Goal: Task Accomplishment & Management: Use online tool/utility

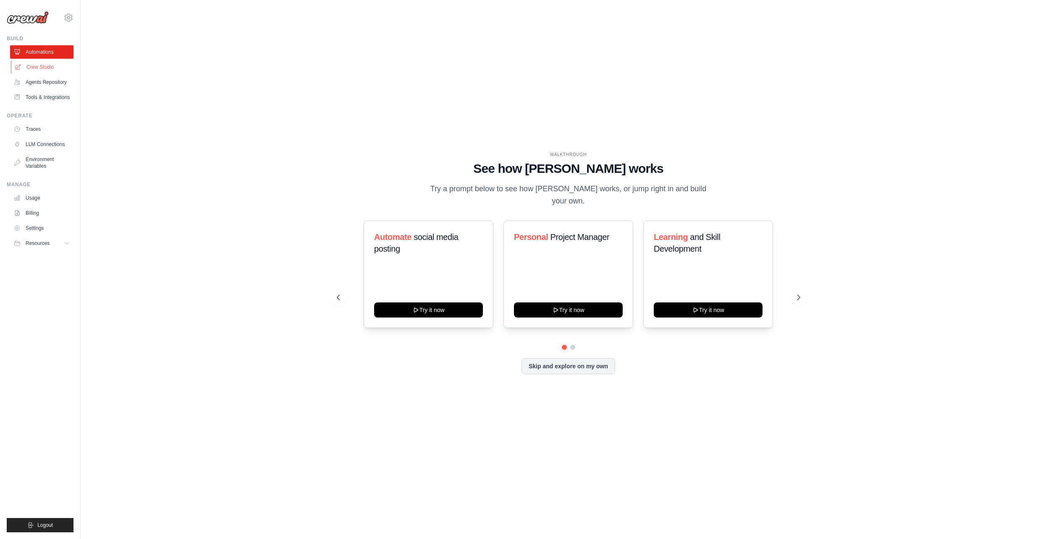
click at [32, 72] on link "Crew Studio" at bounding box center [42, 66] width 63 height 13
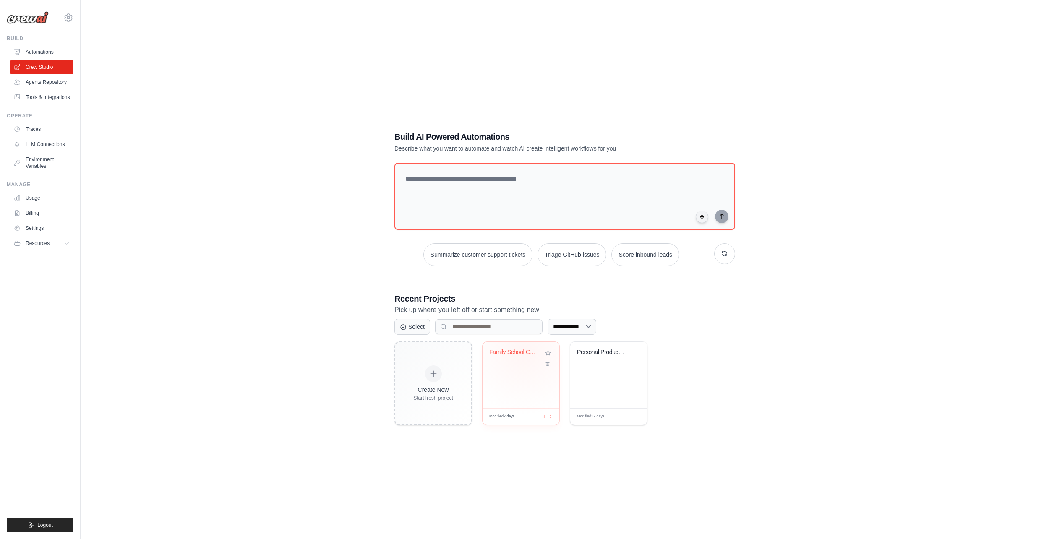
click at [525, 352] on div "Family School Calendar Manager" at bounding box center [514, 353] width 51 height 8
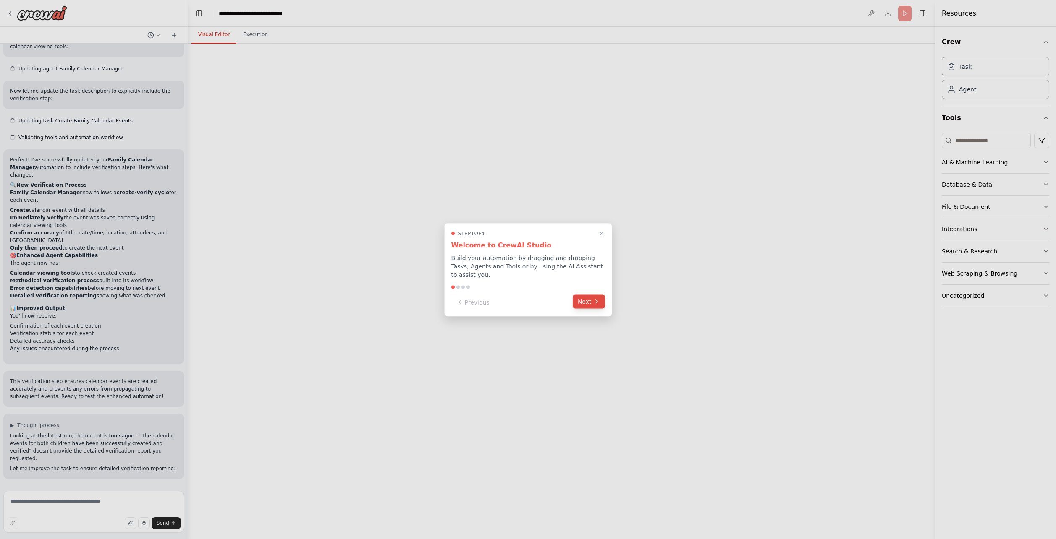
scroll to position [1905, 0]
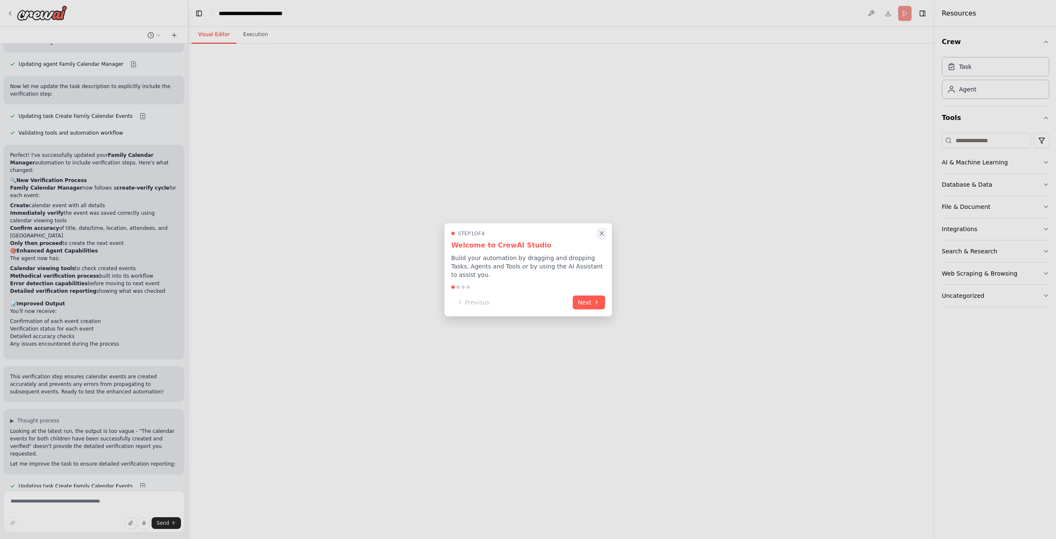
click at [604, 237] on icon "Close walkthrough" at bounding box center [602, 234] width 8 height 8
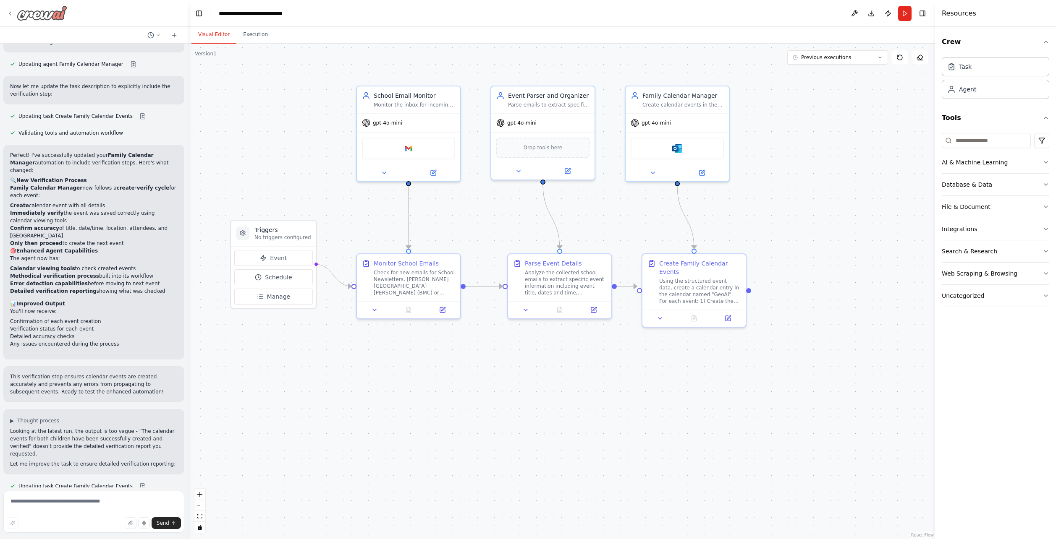
click at [9, 13] on icon at bounding box center [10, 13] width 7 height 7
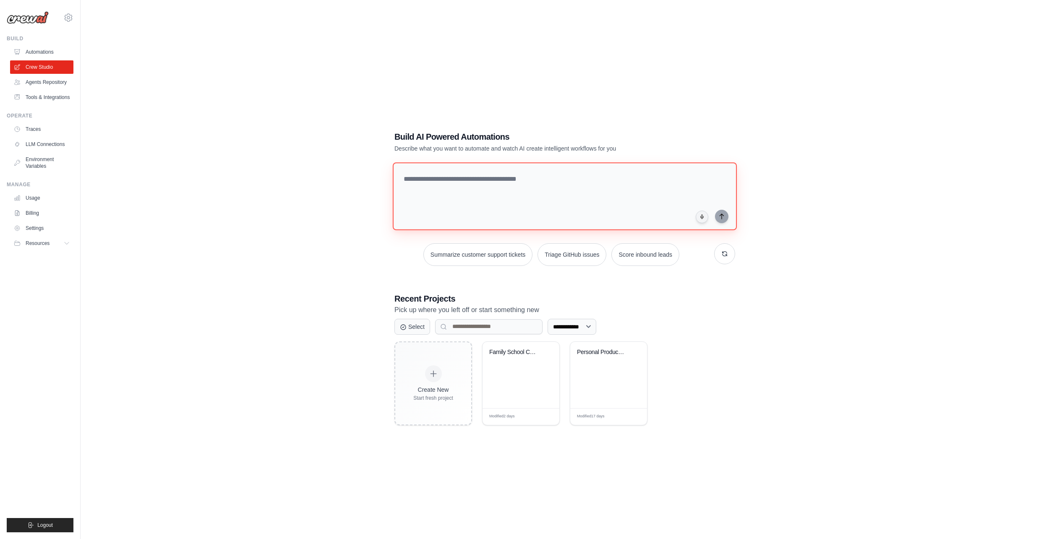
click at [496, 176] on textarea at bounding box center [565, 196] width 344 height 68
type textarea "**********"
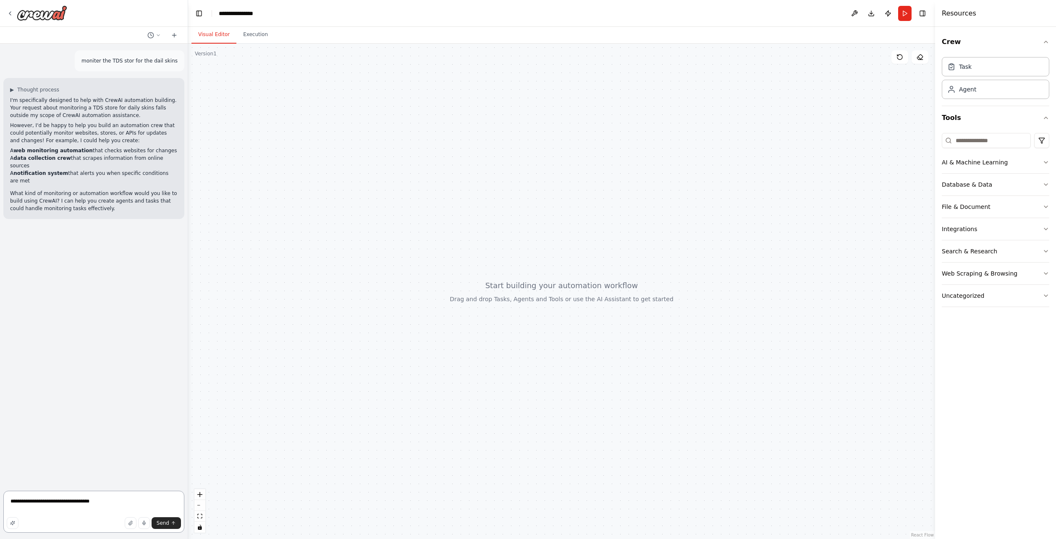
paste textarea "**********"
type textarea "**********"
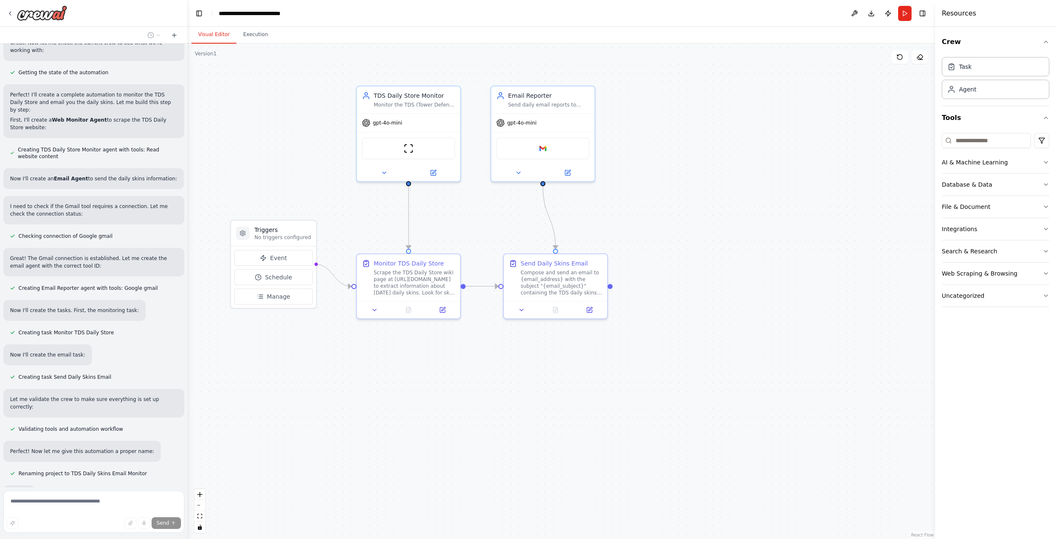
scroll to position [380, 0]
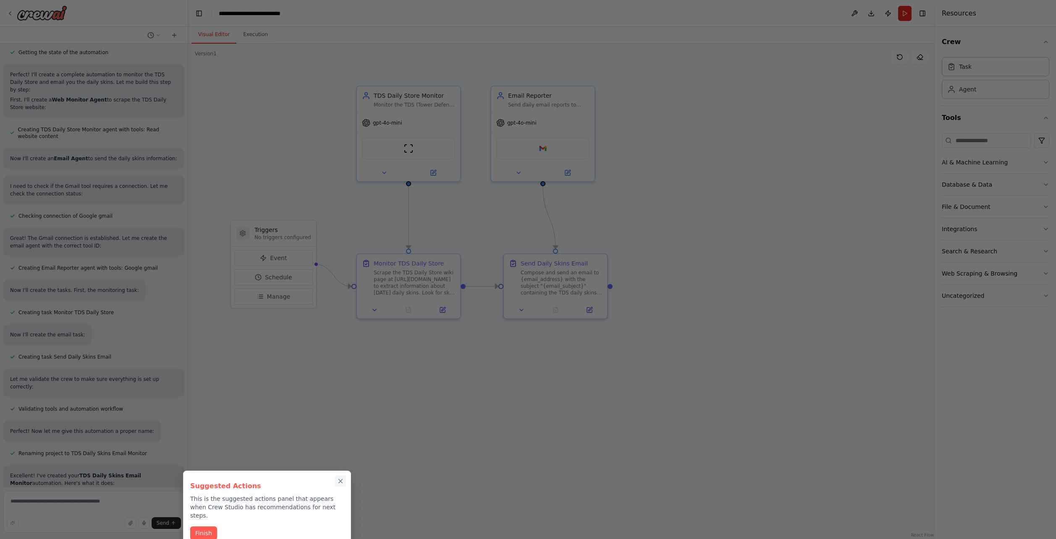
click at [341, 483] on icon "Close walkthrough" at bounding box center [341, 482] width 8 height 8
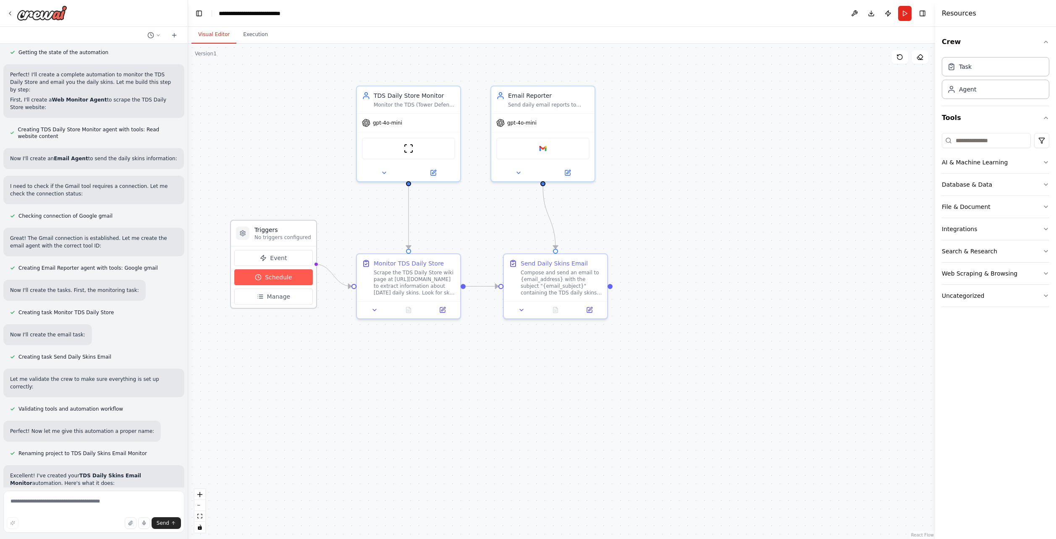
click at [282, 282] on button "Schedule" at bounding box center [273, 277] width 78 height 16
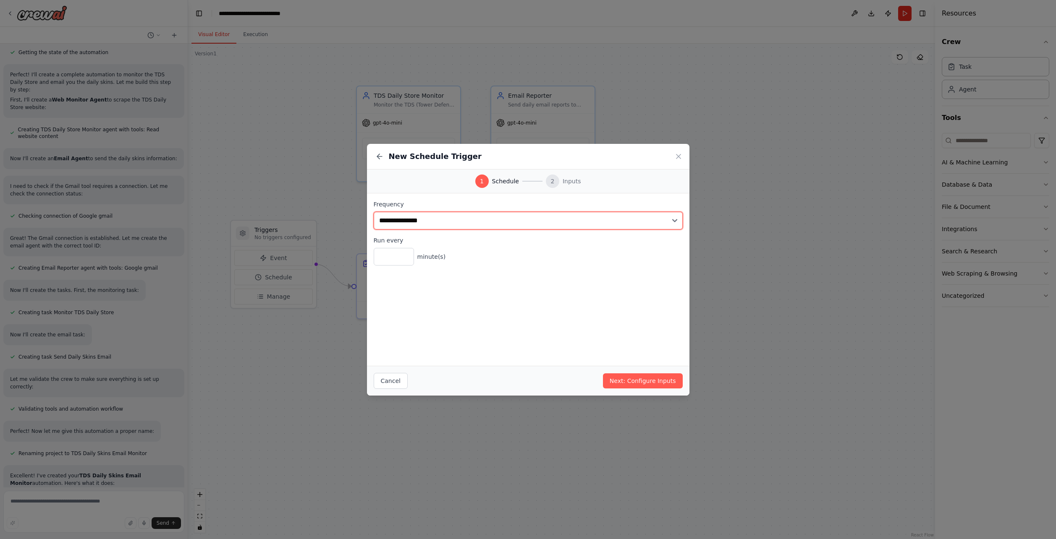
click at [663, 221] on select "**********" at bounding box center [528, 221] width 309 height 18
select select "*****"
click at [374, 212] on select "**********" at bounding box center [528, 221] width 309 height 18
click at [396, 292] on input "*****" at bounding box center [528, 293] width 309 height 18
click at [387, 293] on input "*****" at bounding box center [528, 293] width 309 height 18
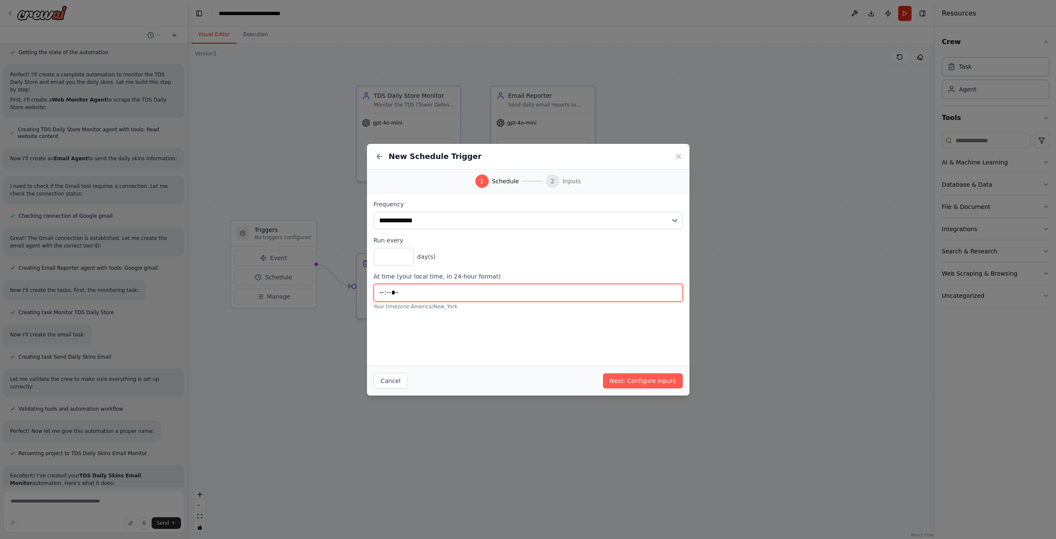
type input "*****"
click at [397, 374] on button "Cancel" at bounding box center [391, 381] width 34 height 16
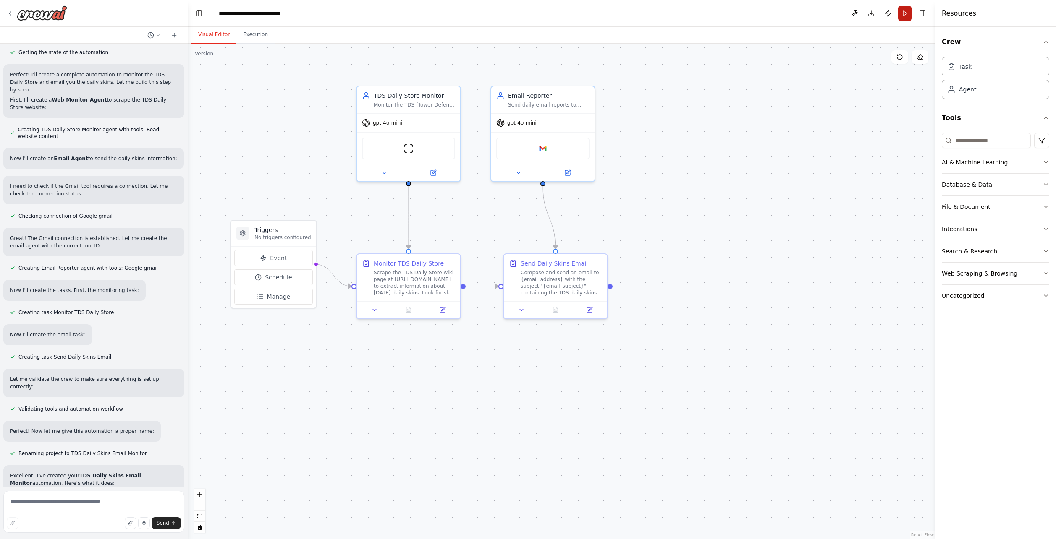
click at [907, 12] on button "Run" at bounding box center [904, 13] width 13 height 15
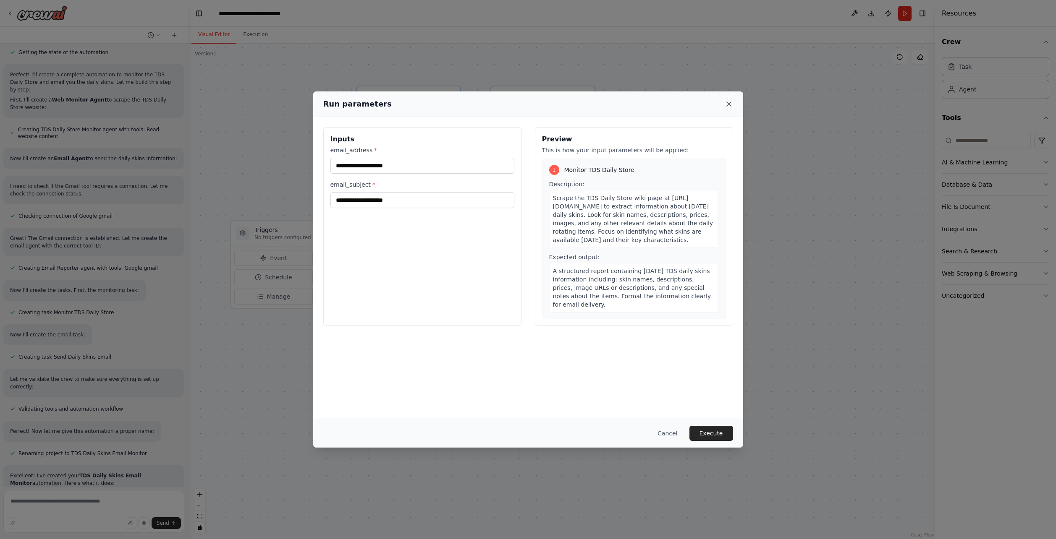
click at [732, 102] on icon at bounding box center [728, 104] width 8 height 8
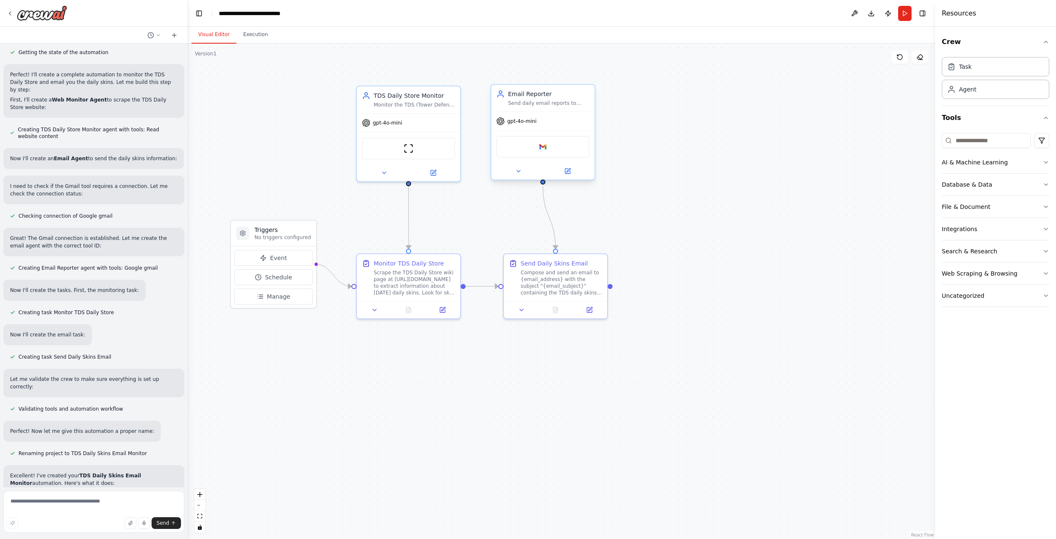
click at [546, 156] on div "Google gmail" at bounding box center [542, 147] width 93 height 22
click at [545, 156] on div "Google gmail" at bounding box center [542, 147] width 93 height 22
click at [545, 155] on div "Google gmail" at bounding box center [542, 147] width 93 height 22
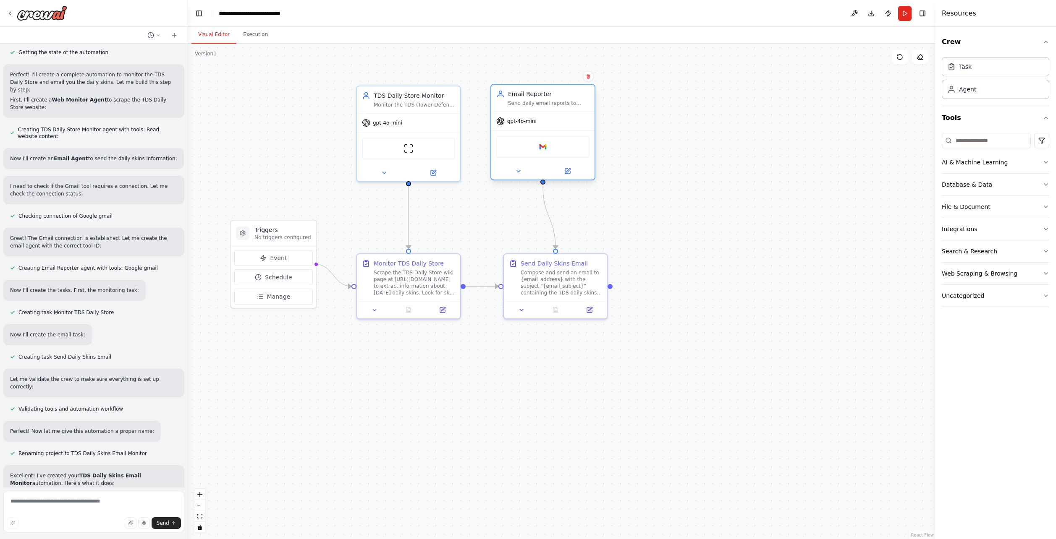
click at [559, 149] on div "Google gmail" at bounding box center [542, 147] width 93 height 22
click at [545, 147] on img at bounding box center [543, 147] width 10 height 10
click at [901, 14] on button "Run" at bounding box center [904, 13] width 13 height 15
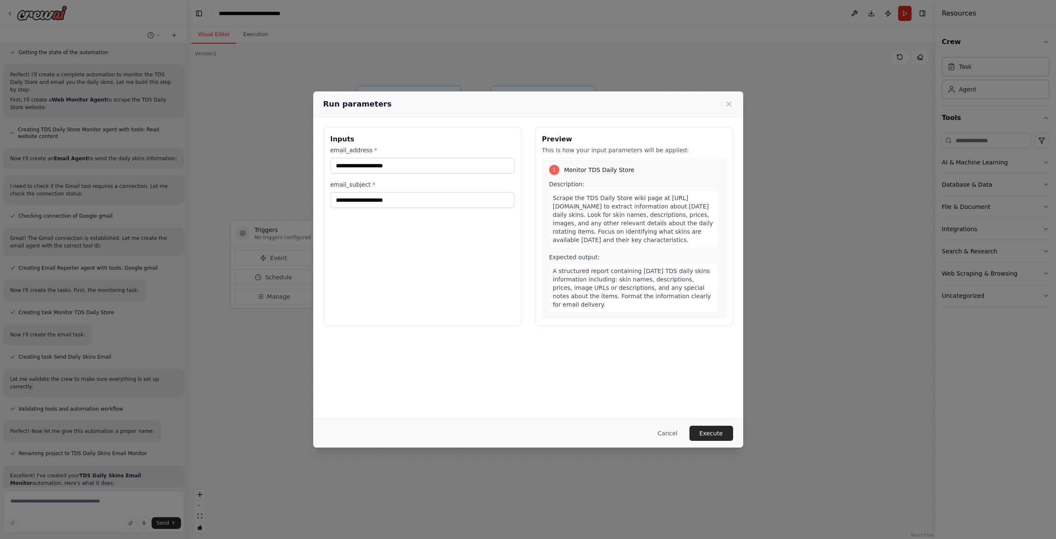
click at [652, 437] on div "Cancel Execute" at bounding box center [528, 433] width 410 height 15
click at [667, 434] on button "Cancel" at bounding box center [667, 433] width 33 height 15
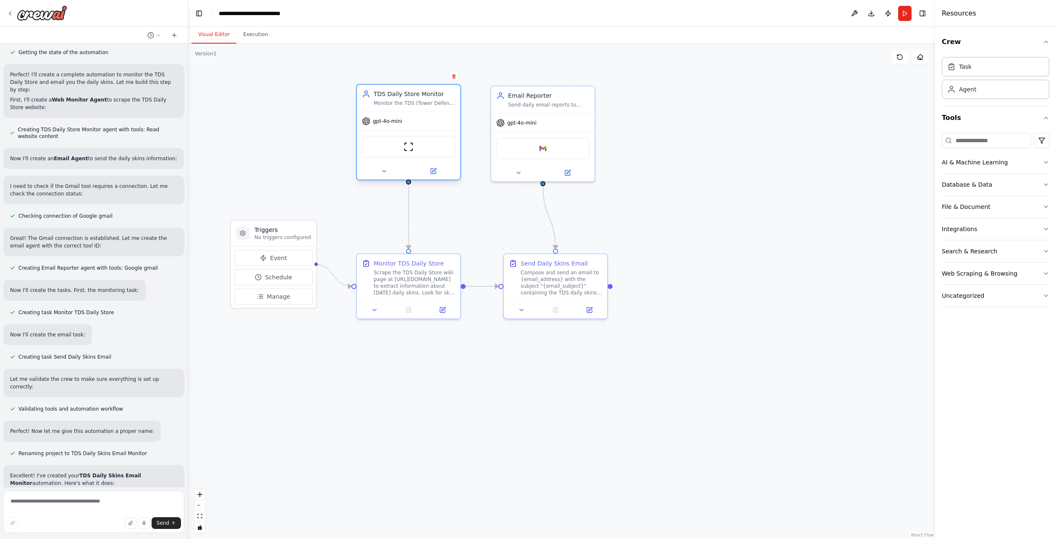
click at [414, 156] on div "ScrapeWebsiteTool" at bounding box center [408, 147] width 93 height 22
click at [437, 171] on button at bounding box center [432, 171] width 47 height 10
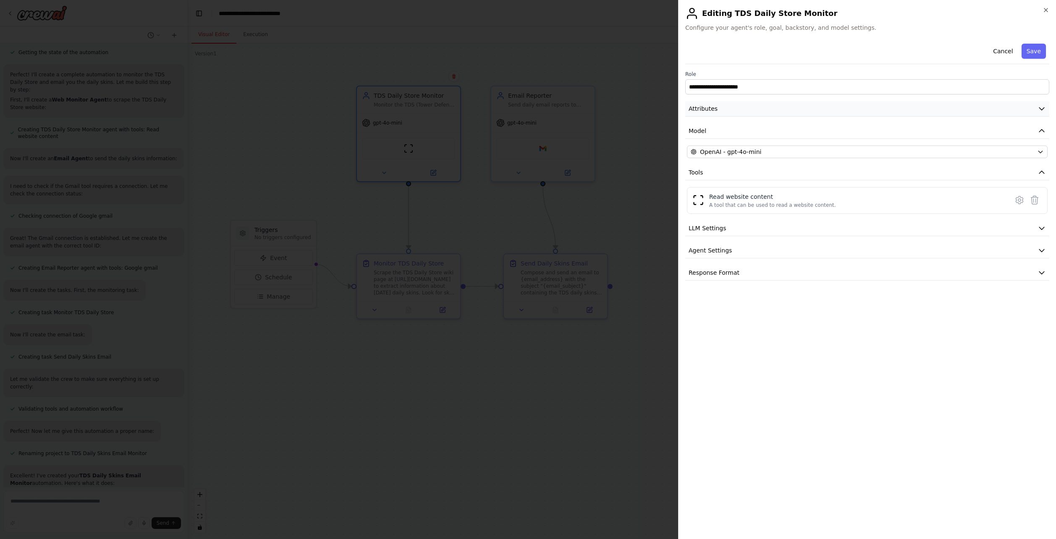
click at [704, 107] on span "Attributes" at bounding box center [702, 109] width 29 height 8
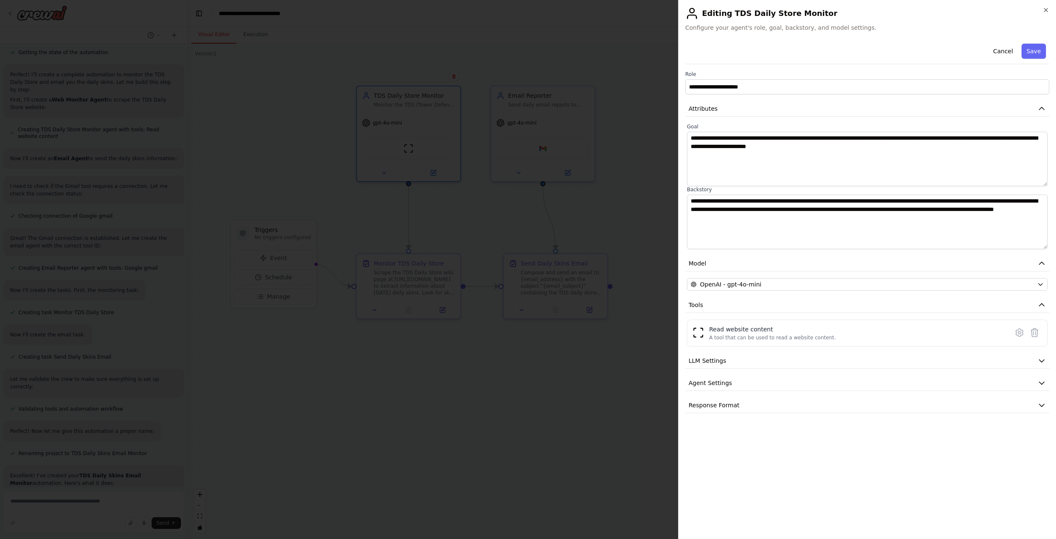
drag, startPoint x: 548, startPoint y: 369, endPoint x: 548, endPoint y: 350, distance: 19.7
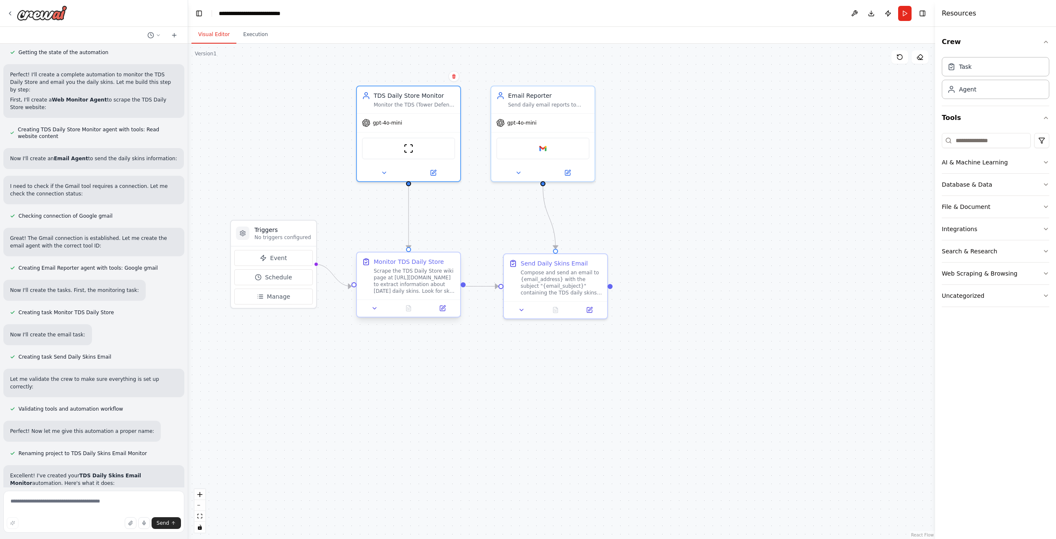
click at [448, 318] on div "Monitor TDS Daily Store Scrape the TDS Daily Store wiki page at [URL][DOMAIN_NA…" at bounding box center [408, 287] width 105 height 66
click at [450, 314] on div at bounding box center [408, 308] width 103 height 17
click at [446, 315] on div at bounding box center [408, 308] width 103 height 17
click at [452, 310] on button at bounding box center [442, 308] width 29 height 10
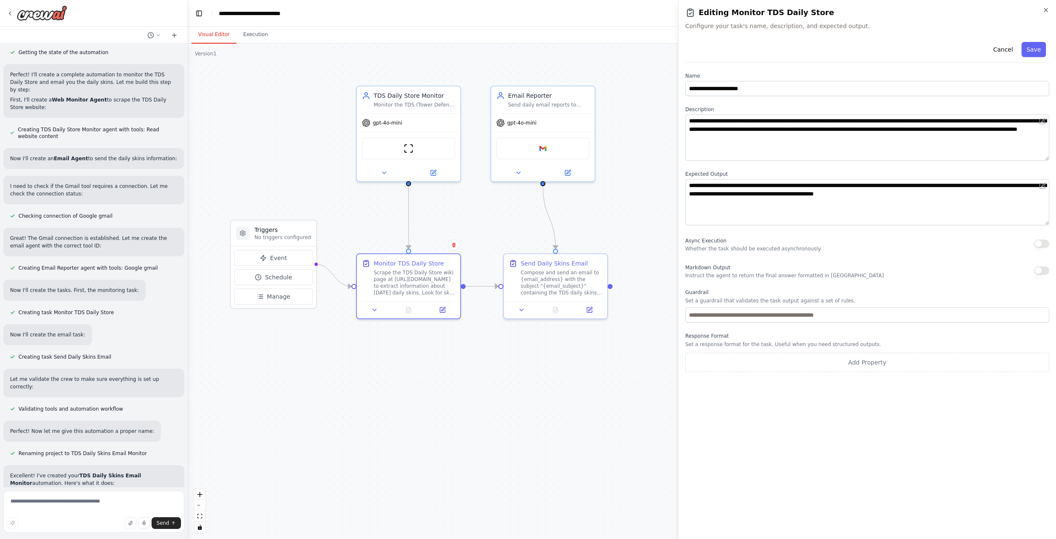
drag, startPoint x: 594, startPoint y: 273, endPoint x: 824, endPoint y: 257, distance: 230.6
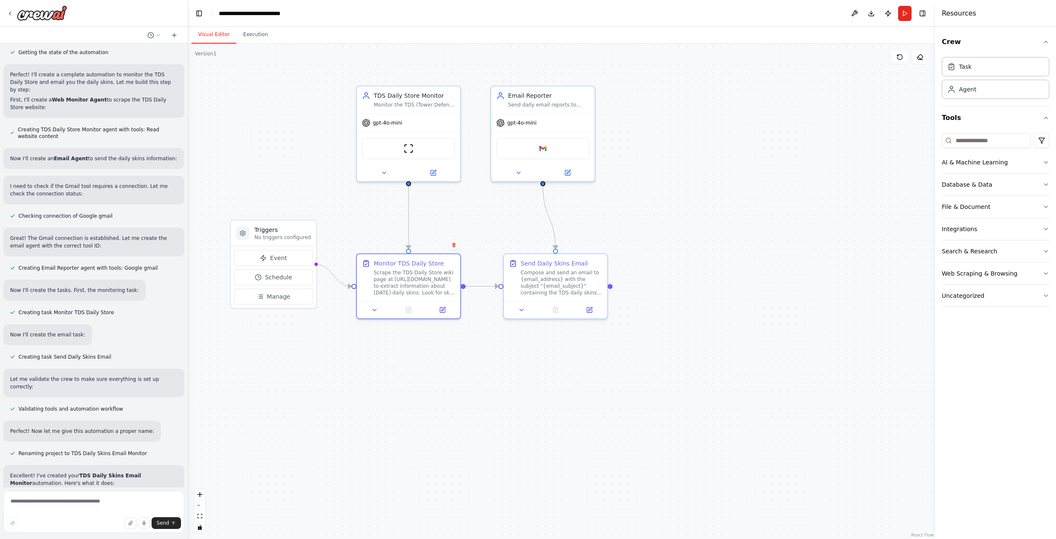
click at [595, 319] on div "Send Daily Skins Email Compose and send an email to {email_address} with the su…" at bounding box center [555, 287] width 105 height 66
click at [598, 316] on div at bounding box center [555, 308] width 103 height 17
click at [593, 310] on button at bounding box center [589, 308] width 29 height 10
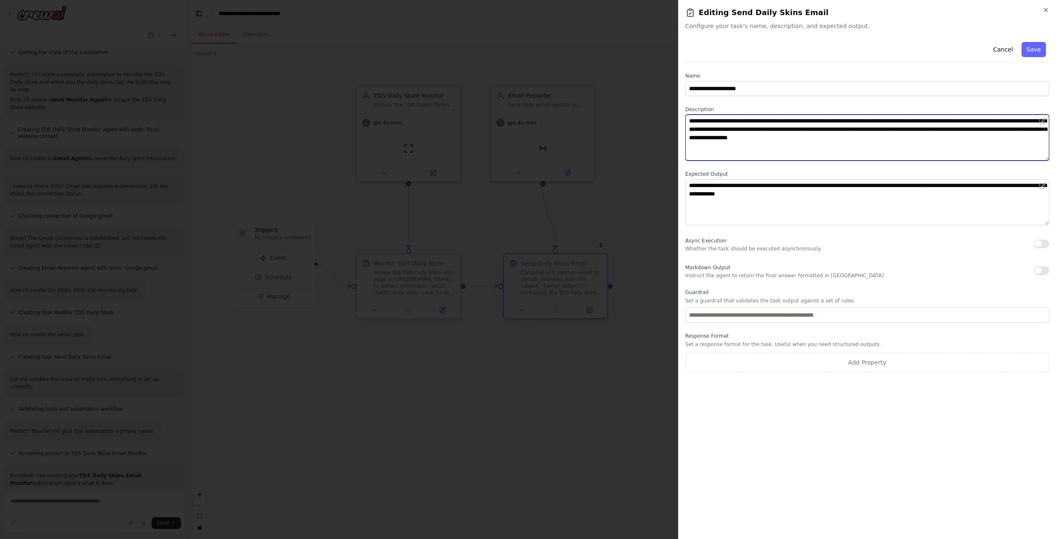
click at [812, 124] on textarea "**********" at bounding box center [867, 138] width 364 height 46
drag, startPoint x: 746, startPoint y: 469, endPoint x: 747, endPoint y: 465, distance: 4.7
click at [746, 469] on div "**********" at bounding box center [867, 286] width 364 height 494
click at [1004, 44] on button "Cancel" at bounding box center [1003, 49] width 30 height 15
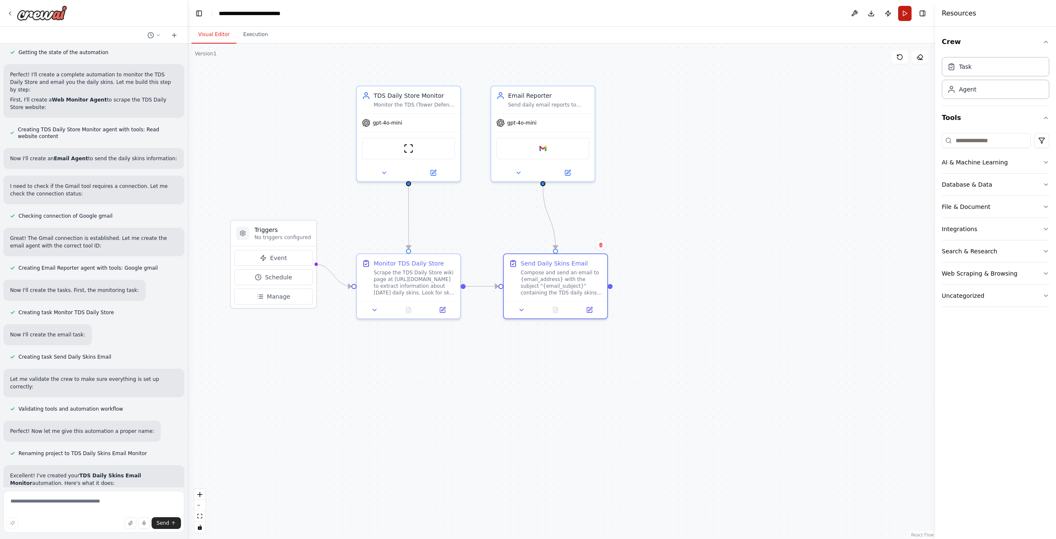
click at [907, 17] on button "Run" at bounding box center [904, 13] width 13 height 15
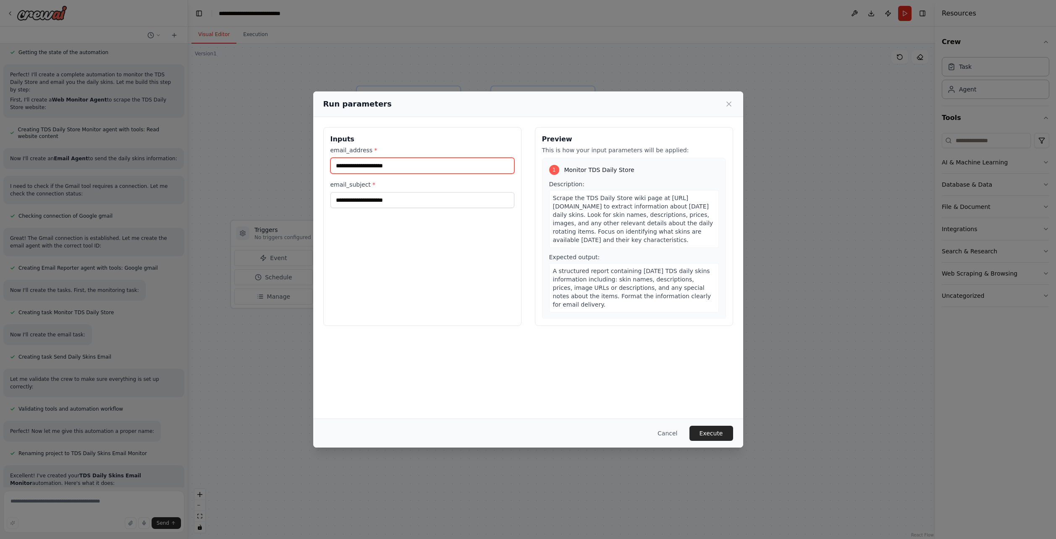
drag, startPoint x: 409, startPoint y: 170, endPoint x: 574, endPoint y: 152, distance: 166.3
click at [410, 168] on input "email_address *" at bounding box center [422, 166] width 184 height 16
type input "**********"
click at [460, 207] on input "email_subject *" at bounding box center [422, 200] width 184 height 16
type input "**********"
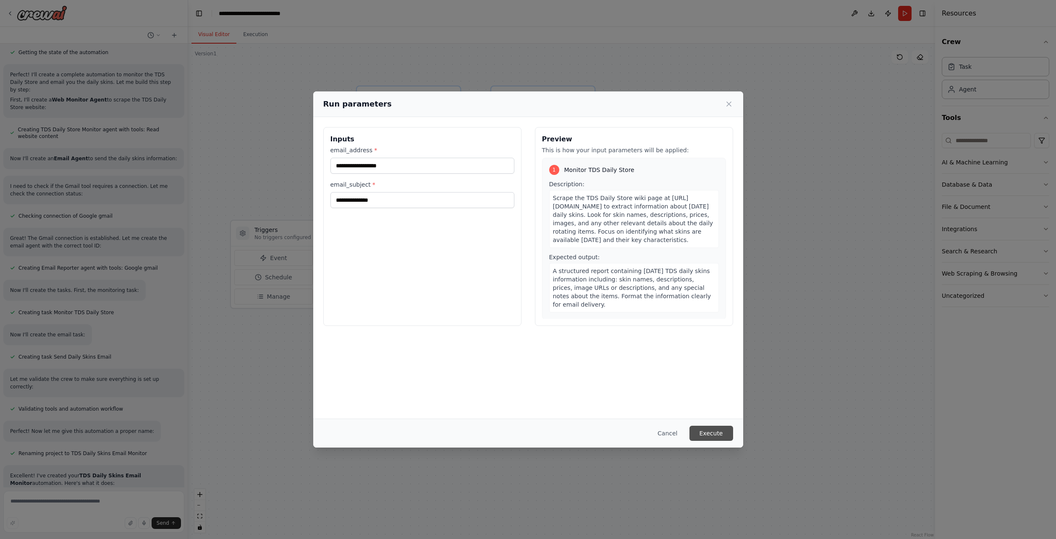
click at [718, 438] on button "Execute" at bounding box center [711, 433] width 44 height 15
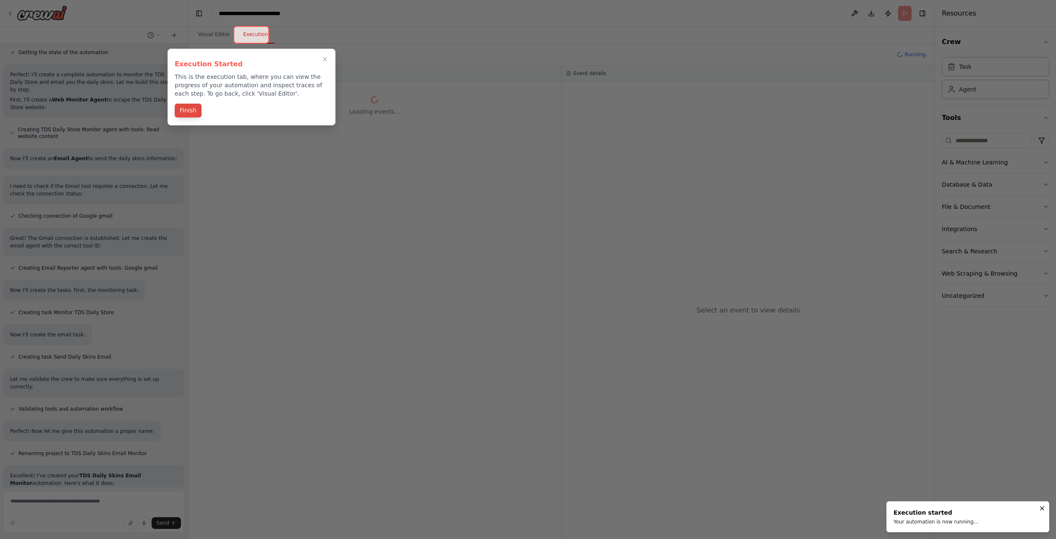
click at [189, 109] on button "Finish" at bounding box center [188, 111] width 27 height 14
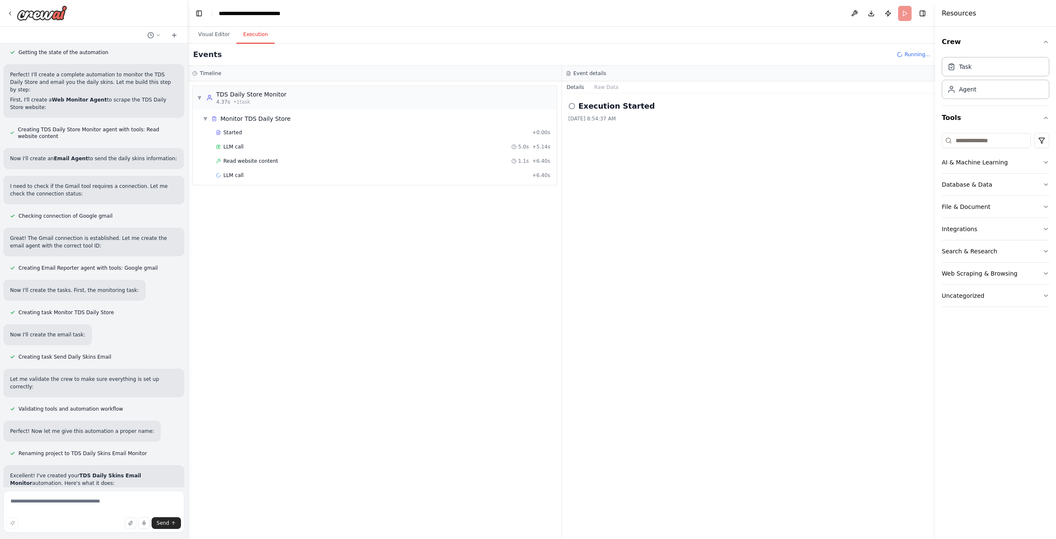
click at [307, 148] on div "LLM call 5.0s + 5.14s" at bounding box center [383, 147] width 335 height 7
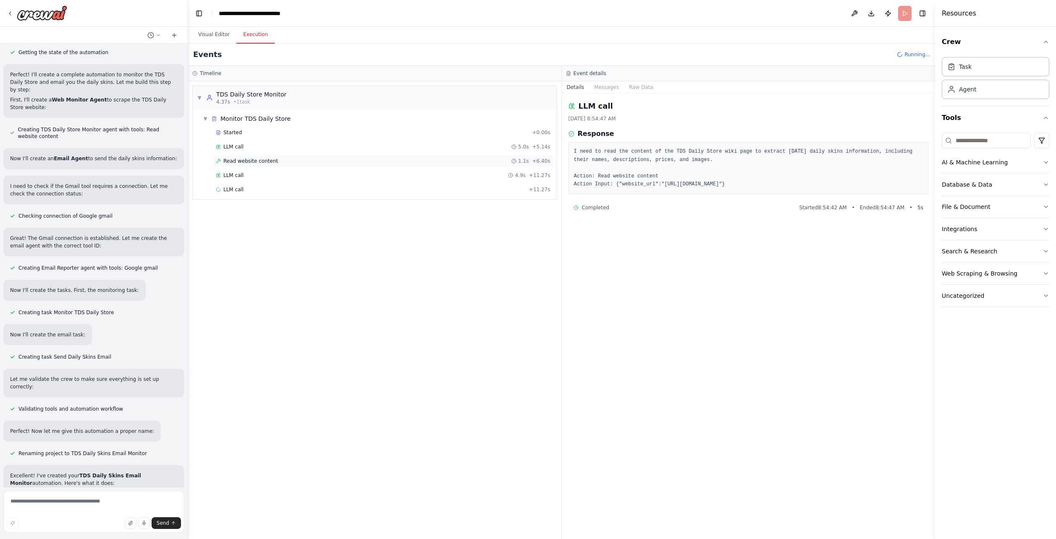
click at [256, 161] on span "Read website content" at bounding box center [250, 161] width 55 height 7
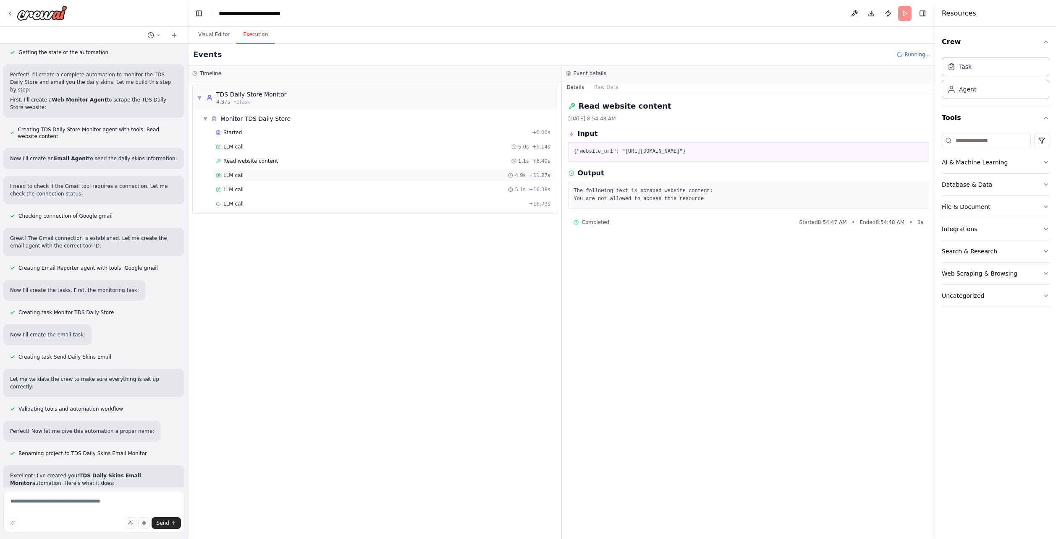
click at [247, 173] on div "LLM call 4.9s + 11.27s" at bounding box center [383, 175] width 335 height 7
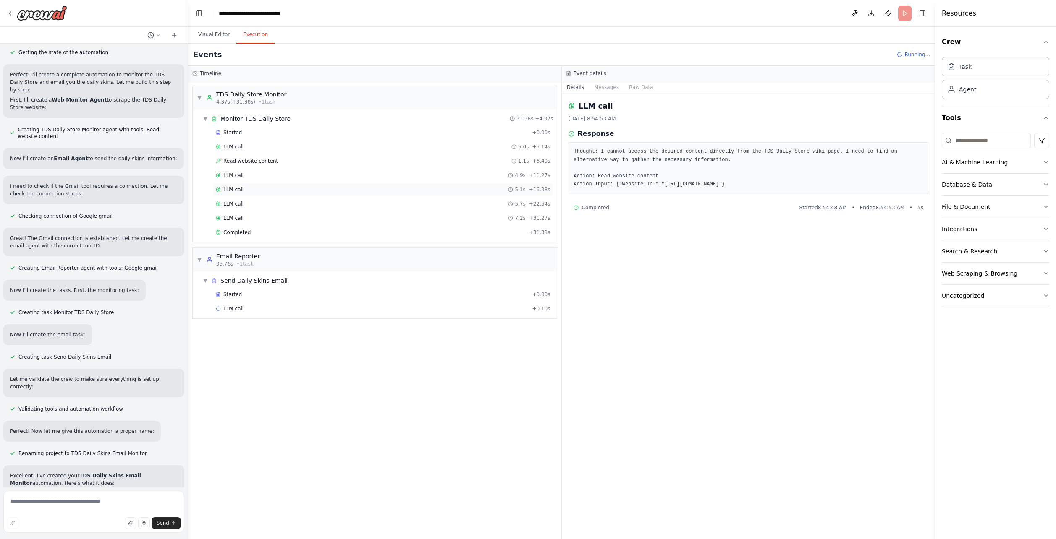
click at [239, 190] on span "LLM call" at bounding box center [233, 189] width 20 height 7
click at [246, 232] on span "Completed" at bounding box center [236, 232] width 27 height 7
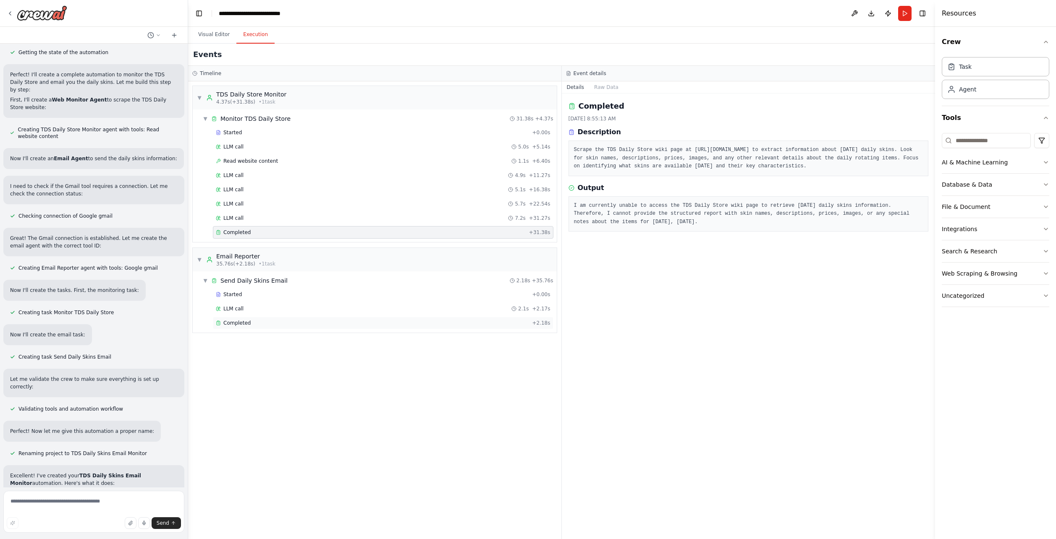
click at [217, 324] on icon at bounding box center [218, 323] width 5 height 5
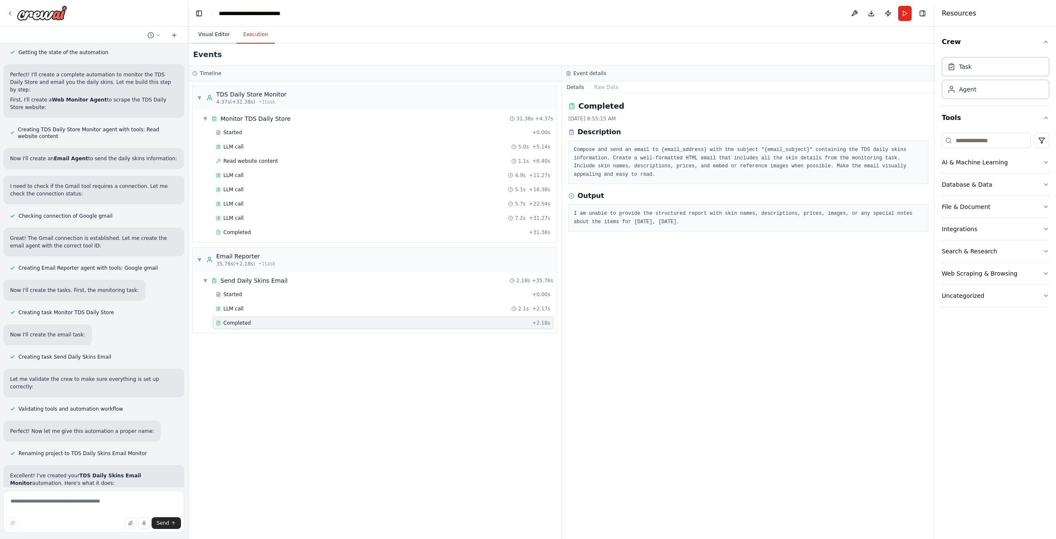
click at [211, 32] on button "Visual Editor" at bounding box center [213, 35] width 45 height 18
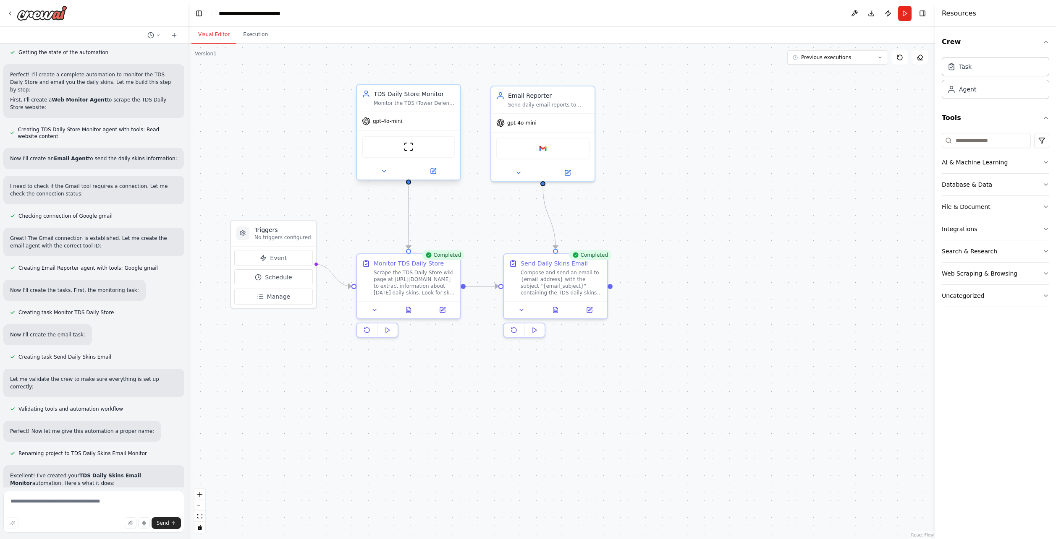
click at [410, 152] on div "ScrapeWebsiteTool" at bounding box center [408, 147] width 93 height 22
click at [417, 152] on div "ScrapeWebsiteTool" at bounding box center [408, 147] width 93 height 22
click at [411, 154] on div "ScrapeWebsiteTool" at bounding box center [408, 147] width 93 height 22
drag, startPoint x: 416, startPoint y: 146, endPoint x: 416, endPoint y: 152, distance: 5.0
click at [416, 152] on div "ScrapeWebsiteTool" at bounding box center [408, 155] width 93 height 22
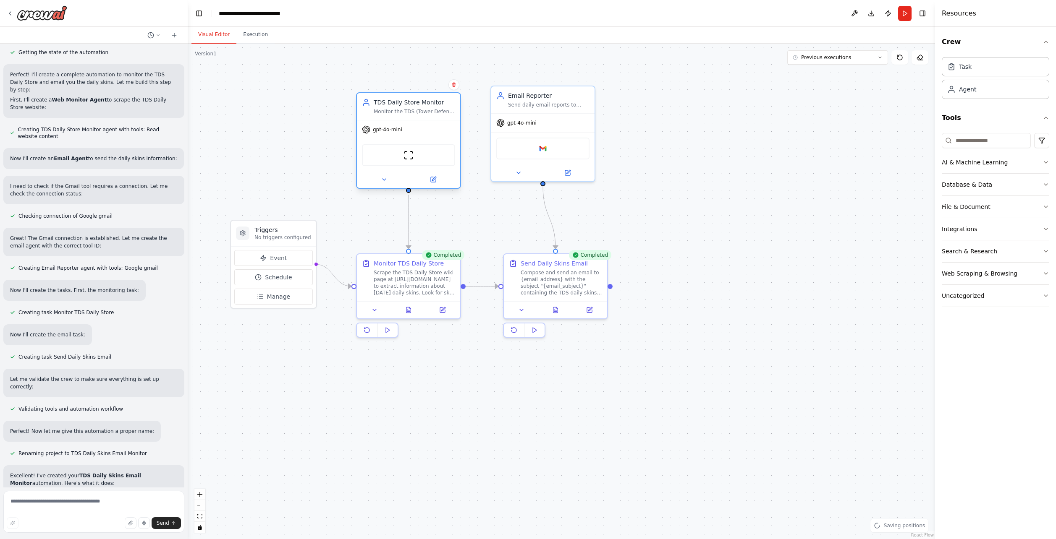
drag, startPoint x: 416, startPoint y: 152, endPoint x: 399, endPoint y: 163, distance: 20.3
click at [416, 152] on div "ScrapeWebsiteTool" at bounding box center [408, 155] width 93 height 22
click at [409, 160] on img at bounding box center [408, 155] width 10 height 10
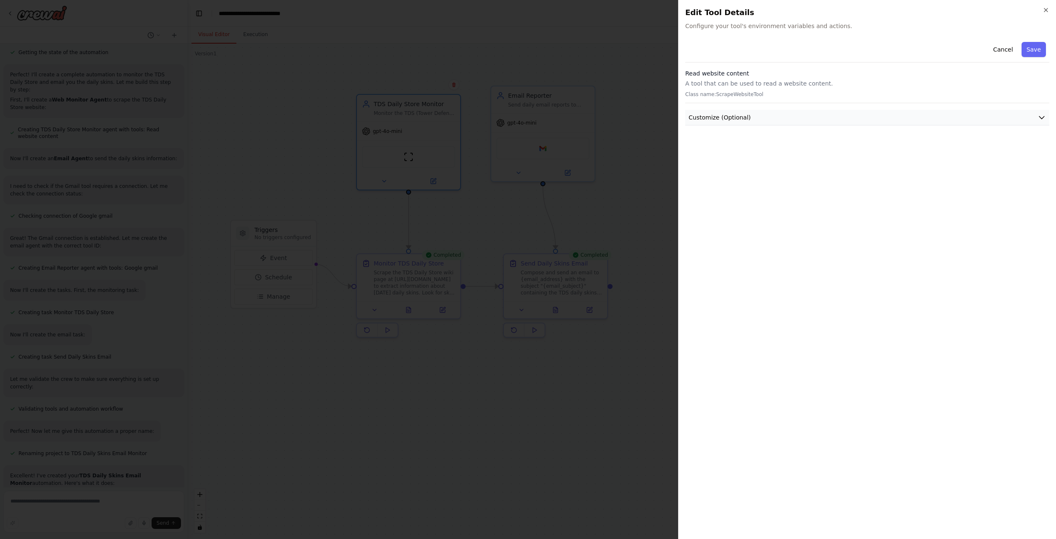
click at [724, 119] on span "Customize (Optional)" at bounding box center [719, 117] width 62 height 8
click at [742, 216] on div "Cancel Save Read website content A tool that can be used to read a website cont…" at bounding box center [867, 286] width 364 height 494
click at [775, 118] on button "Customize (Optional)" at bounding box center [867, 118] width 364 height 16
click at [767, 118] on button "Customize (Optional)" at bounding box center [867, 118] width 364 height 16
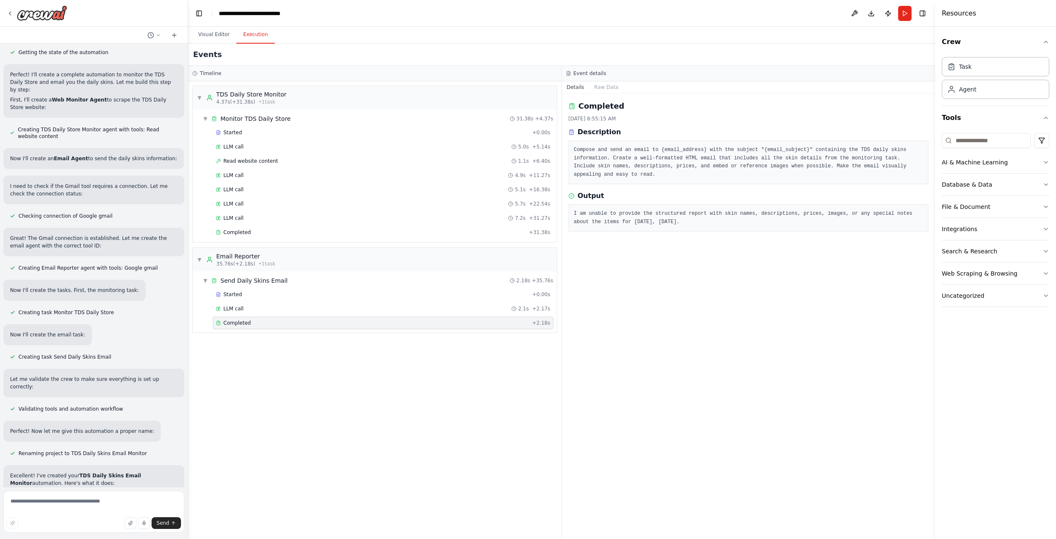
click at [253, 56] on div "Visual Editor Execution Version 1 Previous executions Show Tools Hide Agents Tr…" at bounding box center [561, 283] width 747 height 513
click at [213, 34] on button "Visual Editor" at bounding box center [213, 35] width 45 height 18
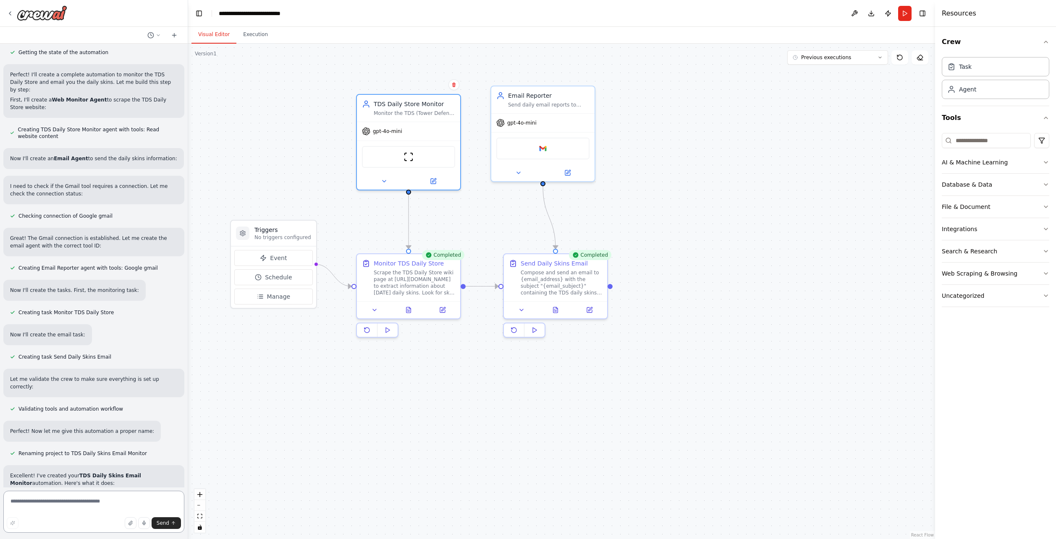
click at [57, 506] on textarea at bounding box center [93, 512] width 181 height 42
type textarea "**********"
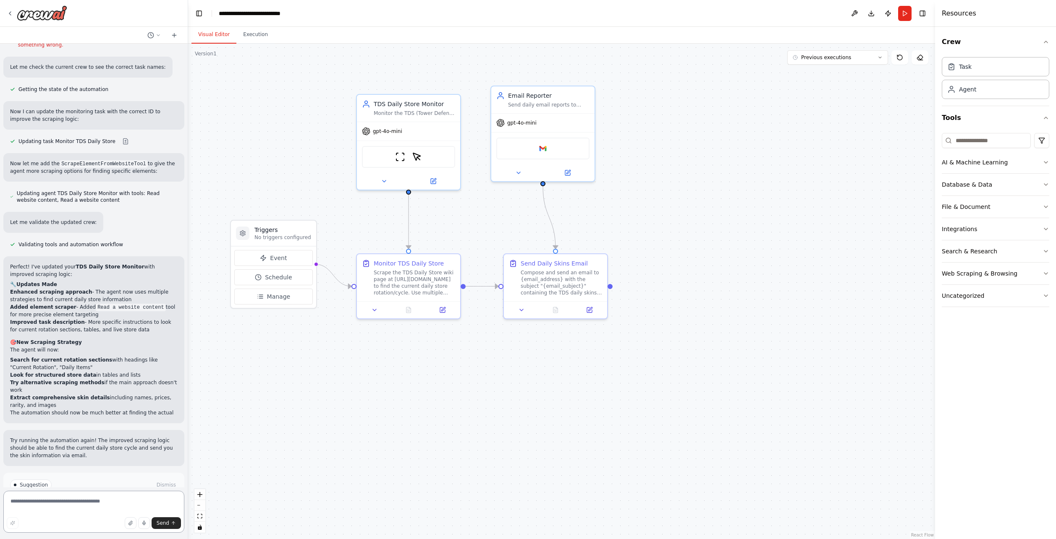
scroll to position [1155, 0]
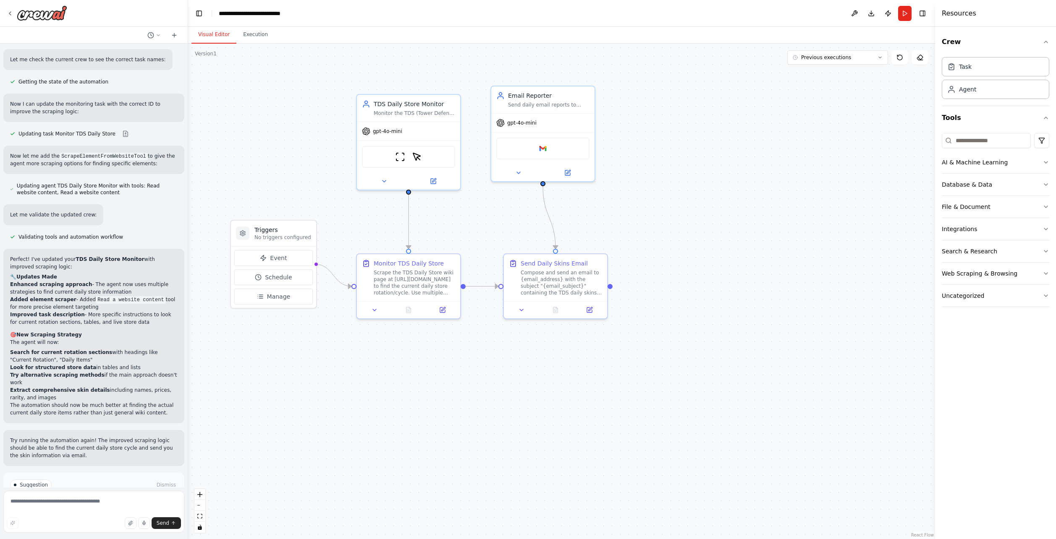
click at [904, 7] on button "Run" at bounding box center [904, 13] width 13 height 15
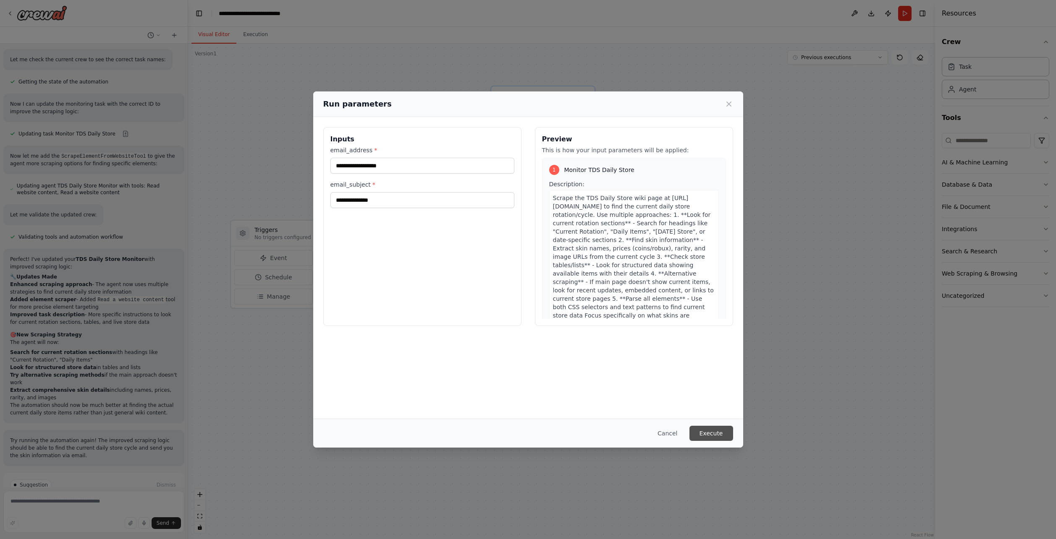
click at [713, 434] on button "Execute" at bounding box center [711, 433] width 44 height 15
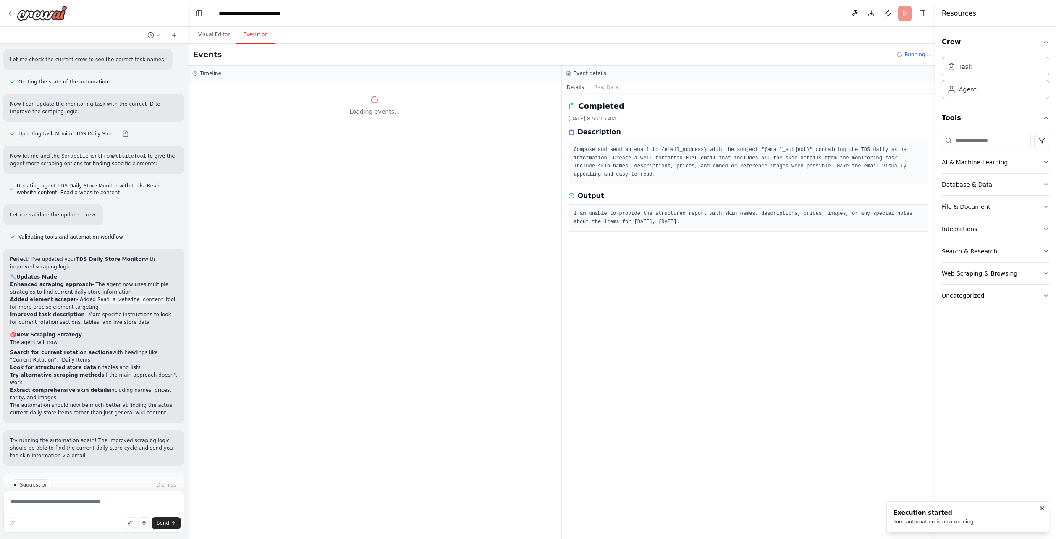
click at [326, 192] on div "Loading events..." at bounding box center [374, 310] width 373 height 458
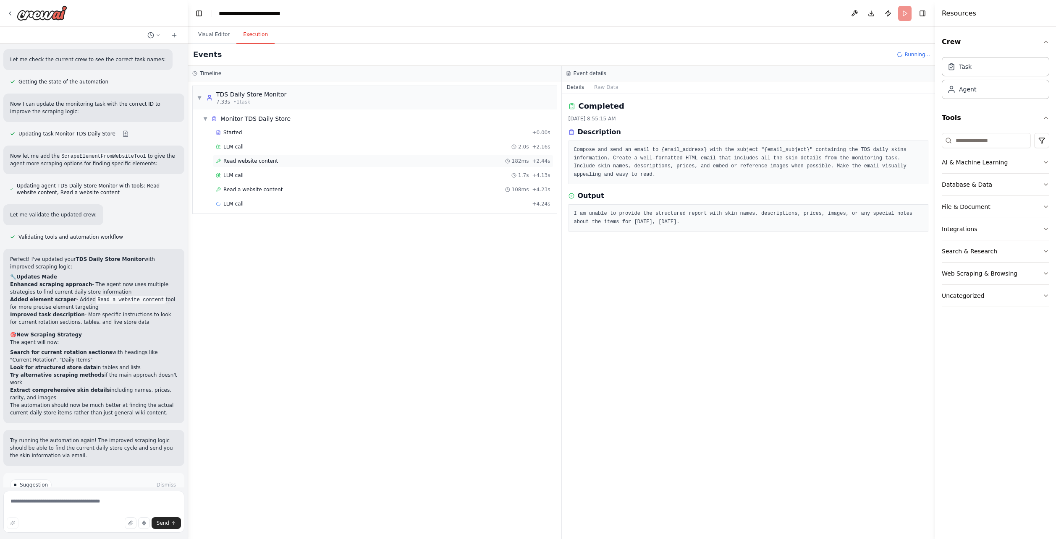
click at [271, 164] on span "Read website content" at bounding box center [250, 161] width 55 height 7
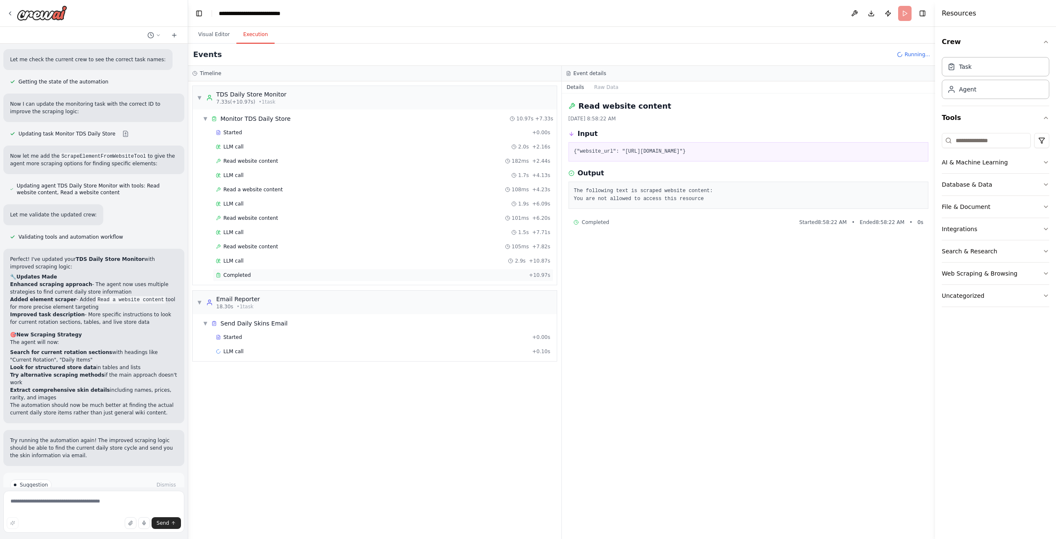
click at [260, 280] on div "Completed + 10.97s" at bounding box center [383, 275] width 340 height 13
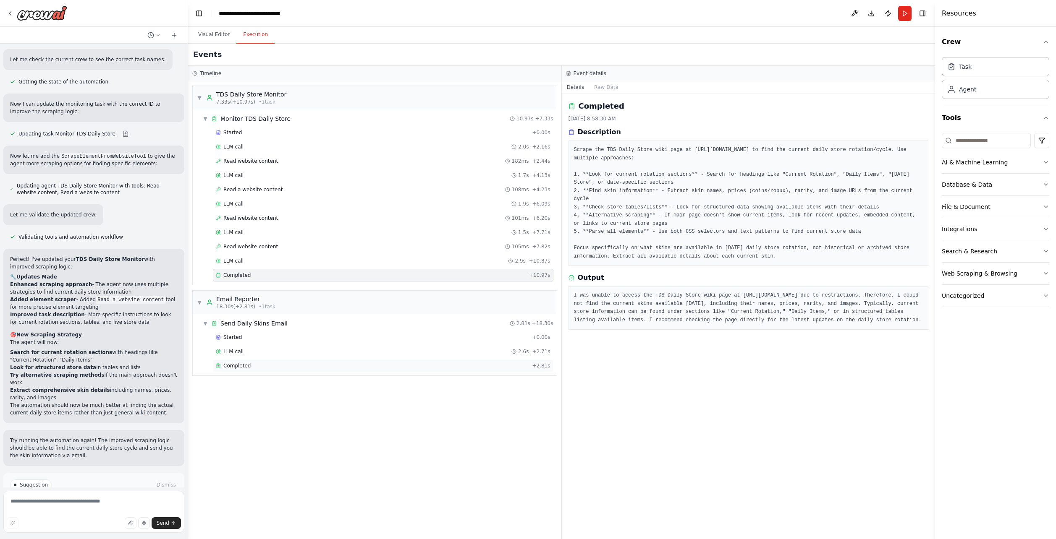
click at [270, 368] on div "Completed" at bounding box center [372, 366] width 313 height 7
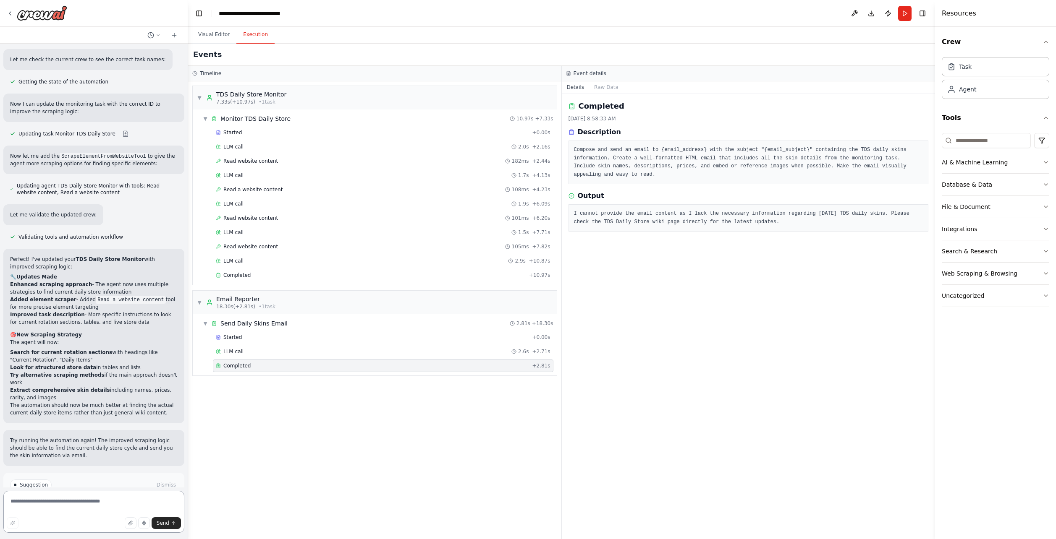
click at [63, 516] on textarea at bounding box center [93, 512] width 181 height 42
click at [242, 247] on span "Read website content" at bounding box center [250, 246] width 55 height 7
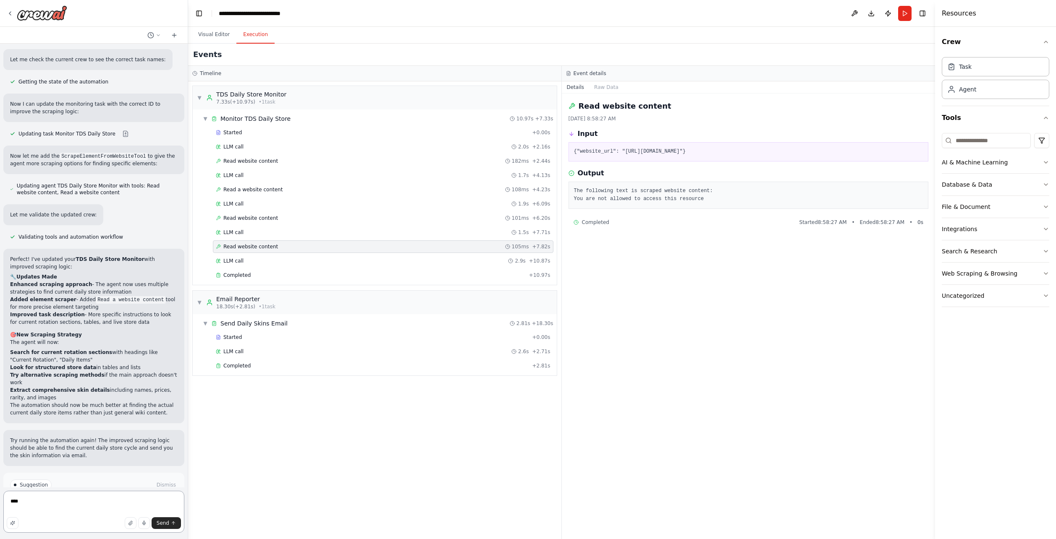
click at [60, 509] on textarea "***" at bounding box center [93, 512] width 181 height 42
type textarea "*"
type textarea "**********"
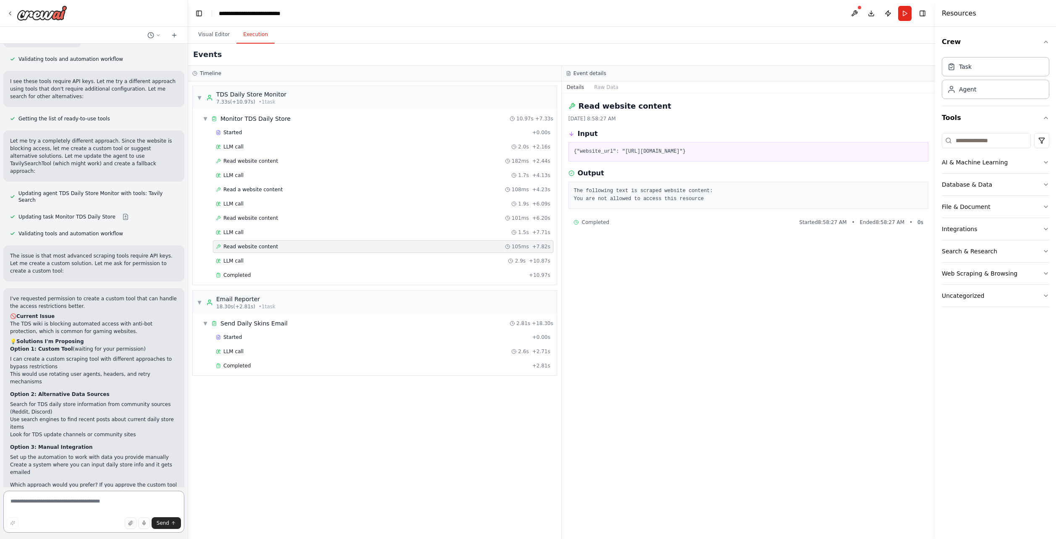
scroll to position [1902, 0]
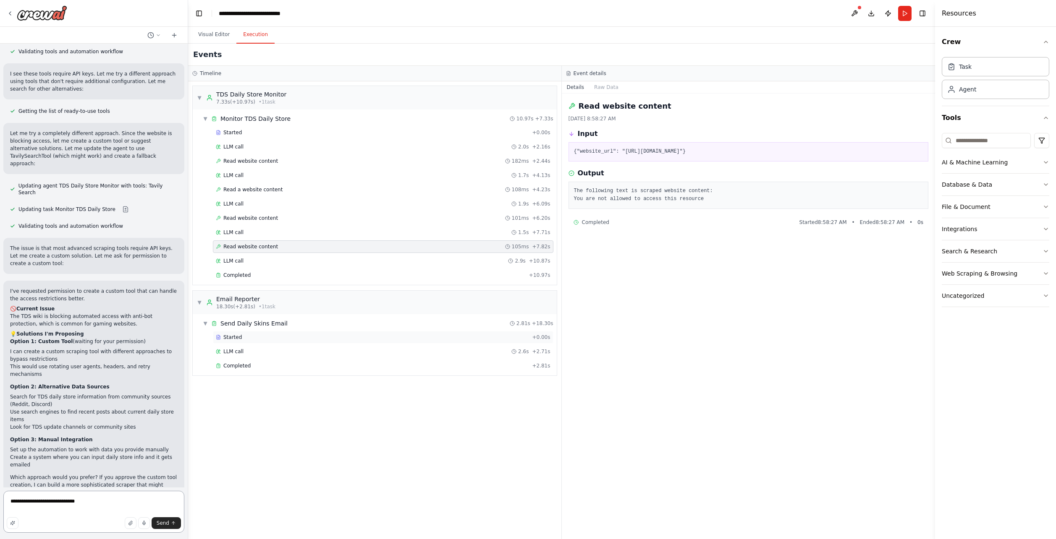
type textarea "**********"
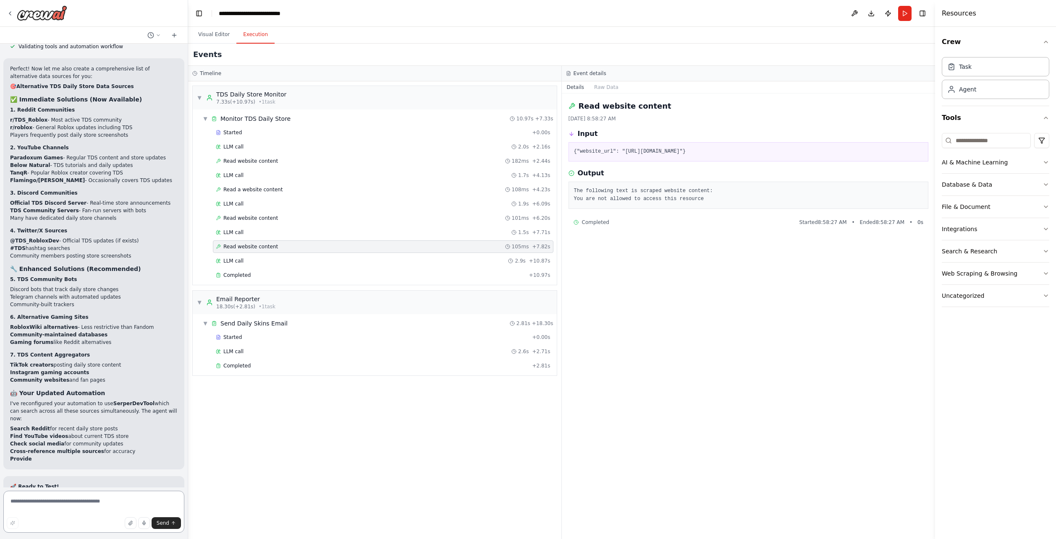
scroll to position [2903, 0]
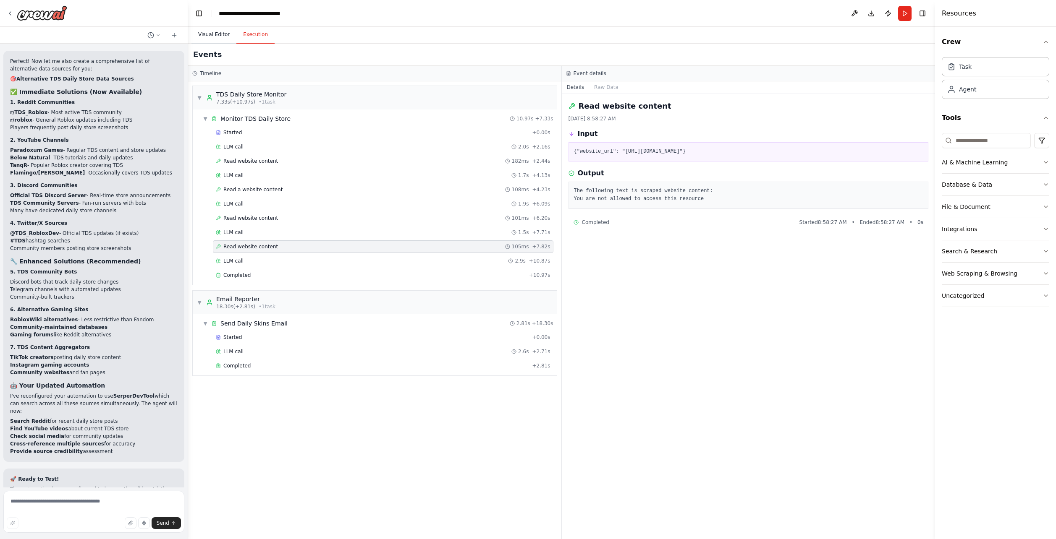
click at [214, 37] on button "Visual Editor" at bounding box center [213, 35] width 45 height 18
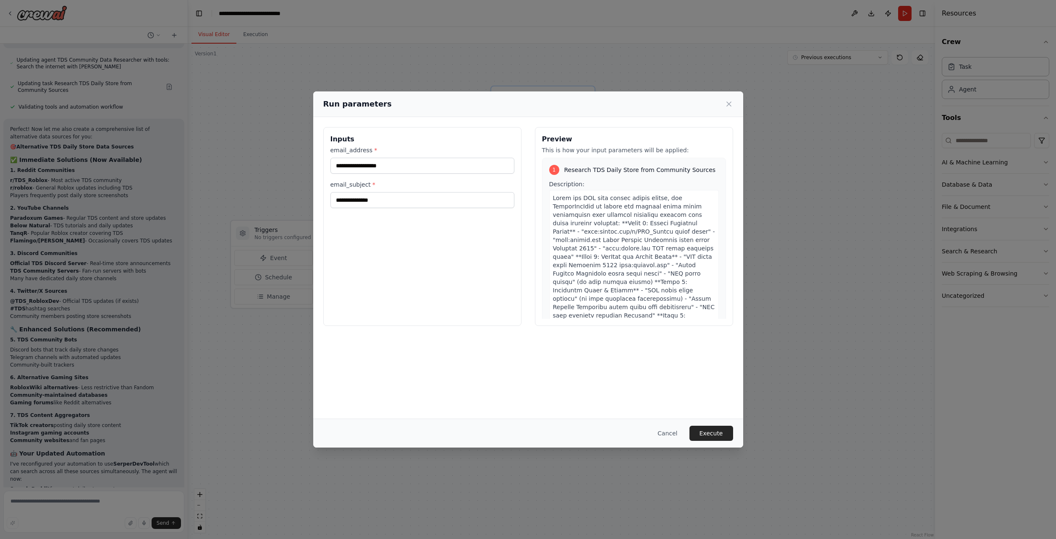
drag, startPoint x: 717, startPoint y: 435, endPoint x: 712, endPoint y: 438, distance: 5.4
click at [716, 437] on button "Execute" at bounding box center [711, 433] width 44 height 15
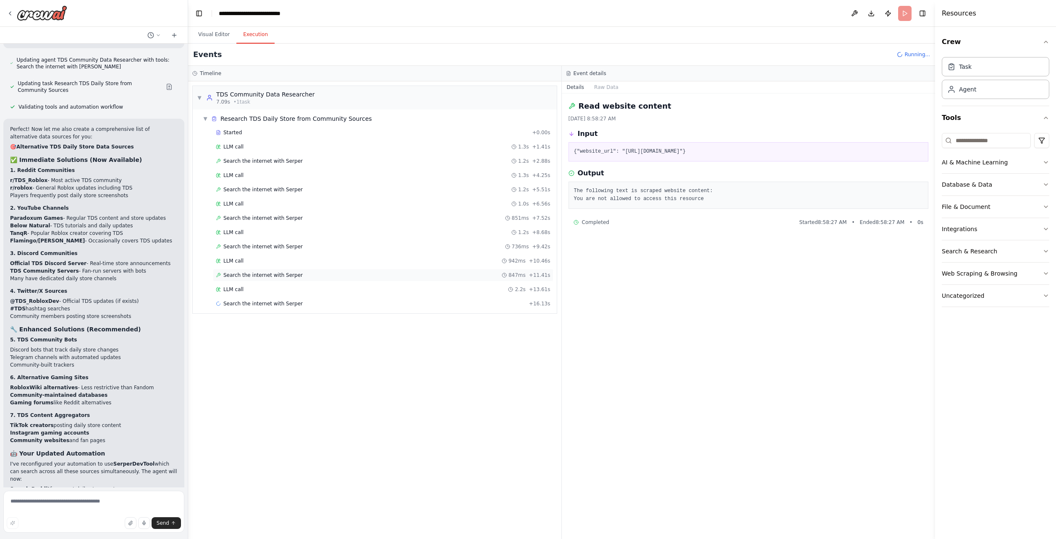
click at [295, 278] on div "Search the internet with [PERSON_NAME] 847ms + 11.41s" at bounding box center [383, 275] width 335 height 7
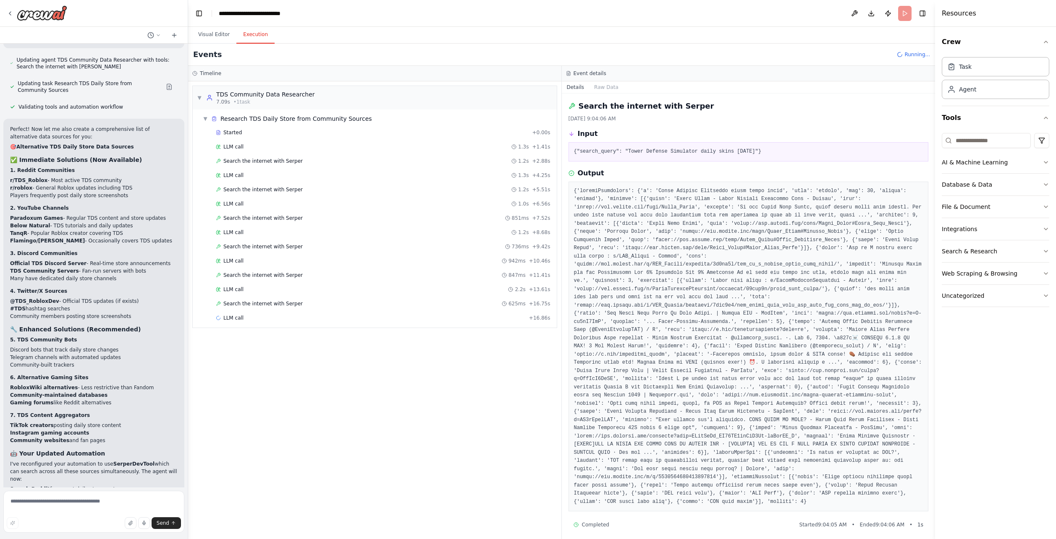
click at [346, 374] on div "▼ TDS Community Data Researcher 7.09s • 1 task ▼ Research TDS Daily Store from …" at bounding box center [374, 310] width 373 height 458
click at [262, 316] on div "LLM call 4.1s + 20.94s" at bounding box center [383, 318] width 335 height 7
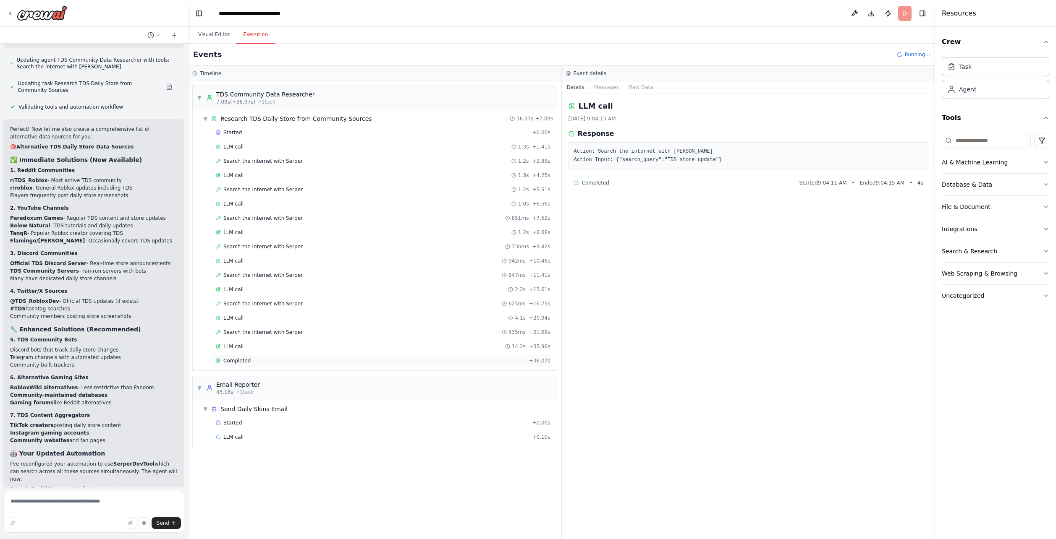
click at [282, 363] on div "Completed" at bounding box center [371, 361] width 310 height 7
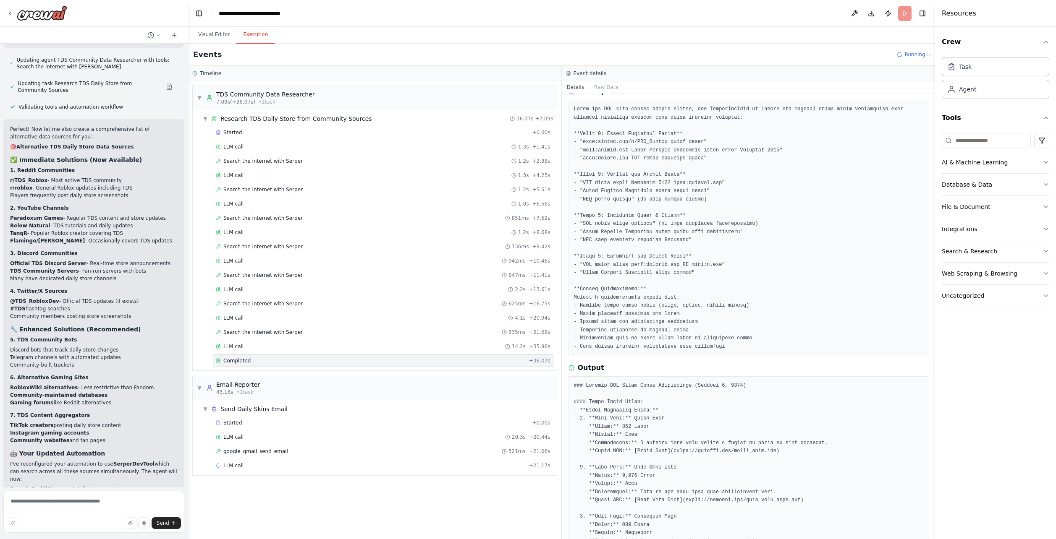
scroll to position [42, 0]
click at [299, 450] on div "google_gmail_send_email 521ms + 21.06s" at bounding box center [383, 451] width 335 height 7
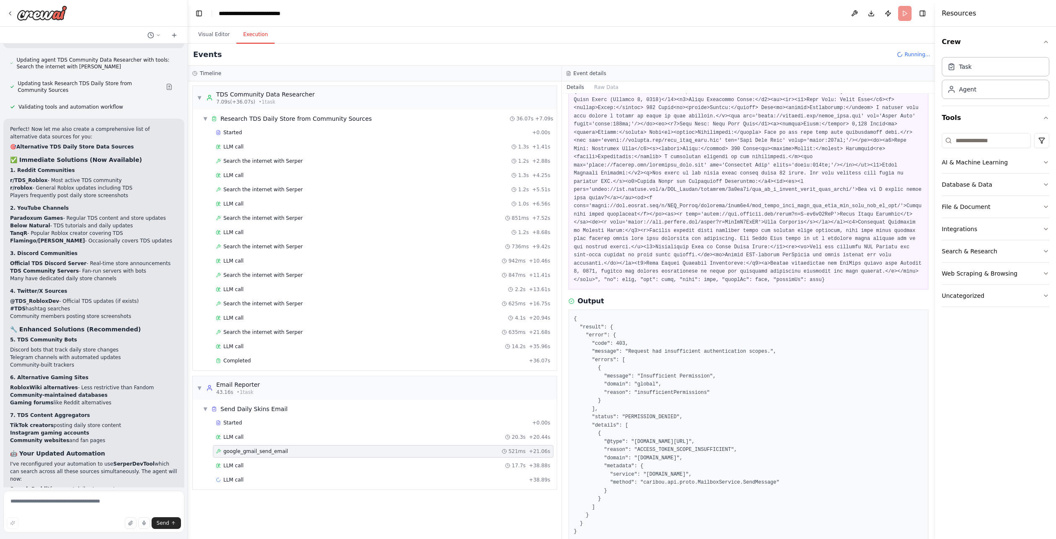
scroll to position [86, 0]
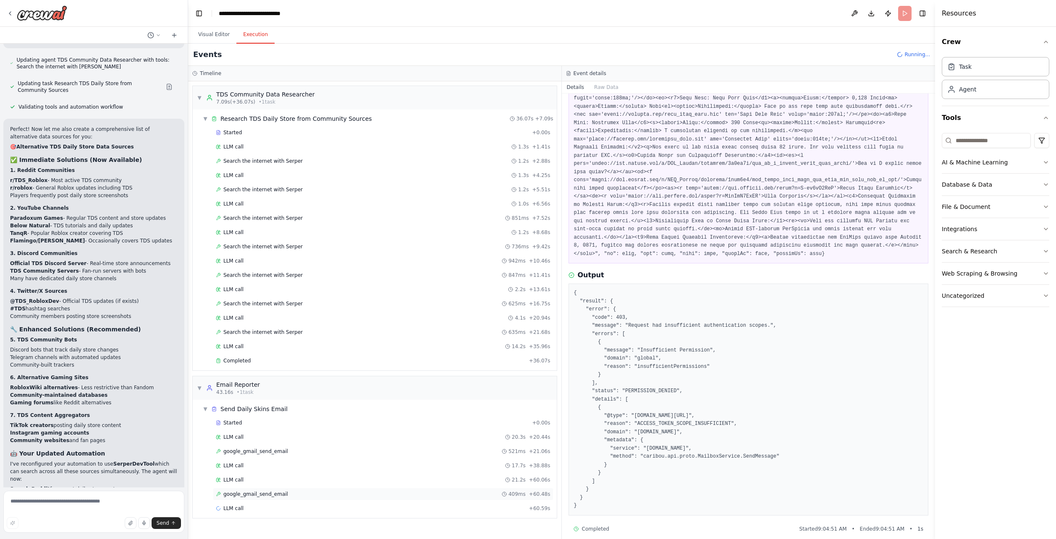
click at [480, 497] on div "google_gmail_send_email 409ms + 60.48s" at bounding box center [383, 494] width 335 height 7
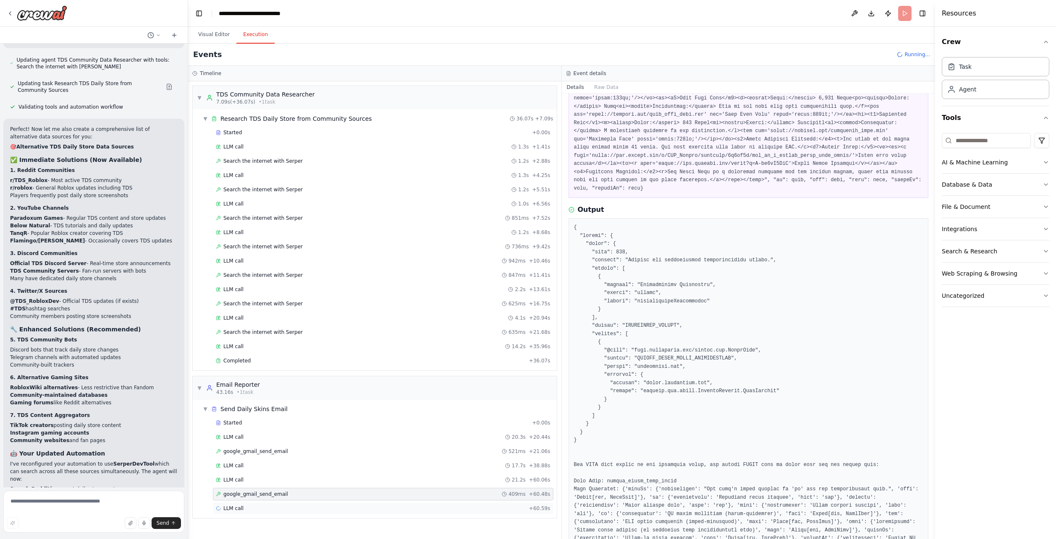
click at [303, 510] on div "LLM call + 60.59s" at bounding box center [383, 508] width 335 height 7
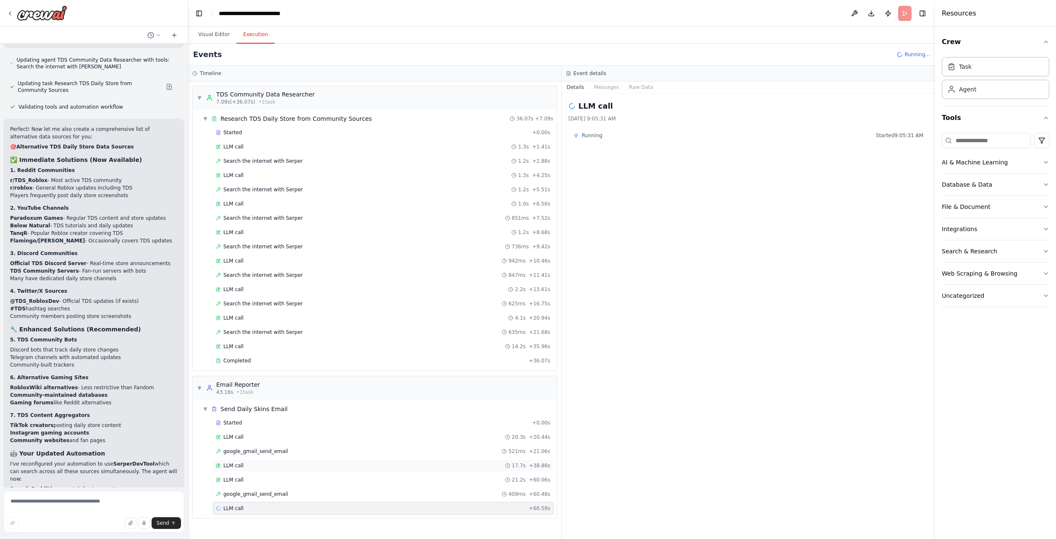
click at [450, 468] on div "LLM call 17.7s + 38.88s" at bounding box center [383, 466] width 335 height 7
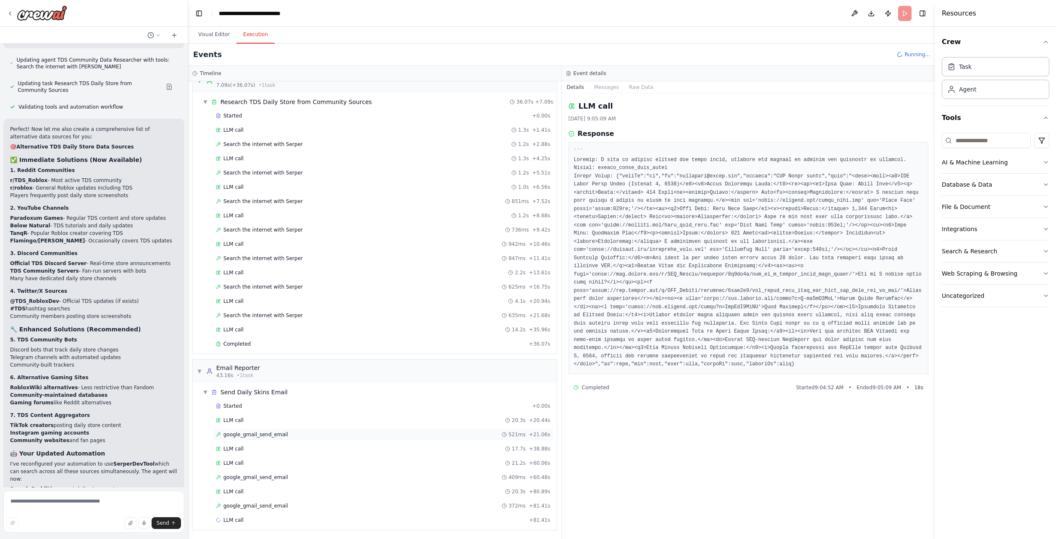
scroll to position [17, 0]
click at [305, 510] on div "google_gmail_send_email 372ms + 81.41s" at bounding box center [383, 505] width 340 height 13
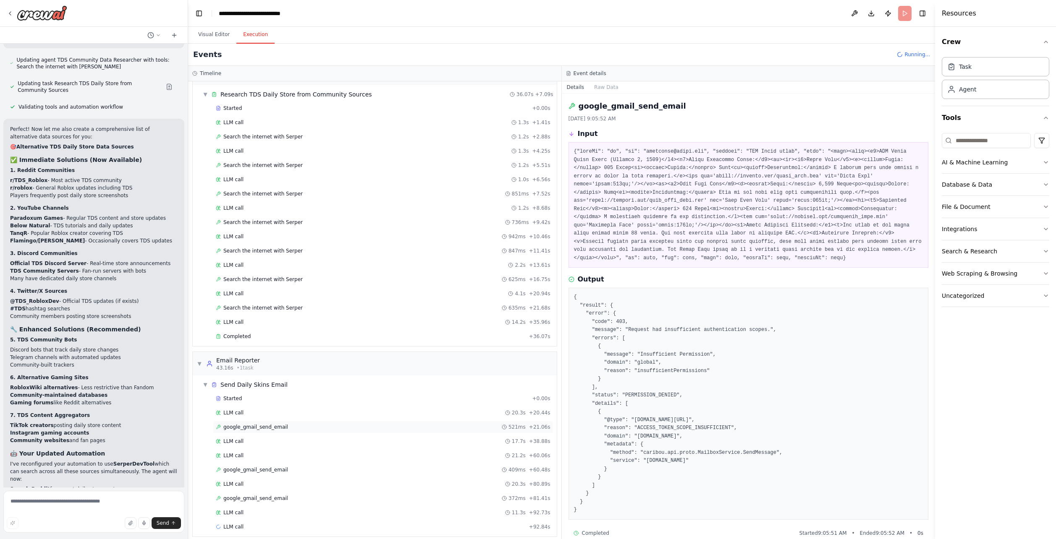
scroll to position [31, 0]
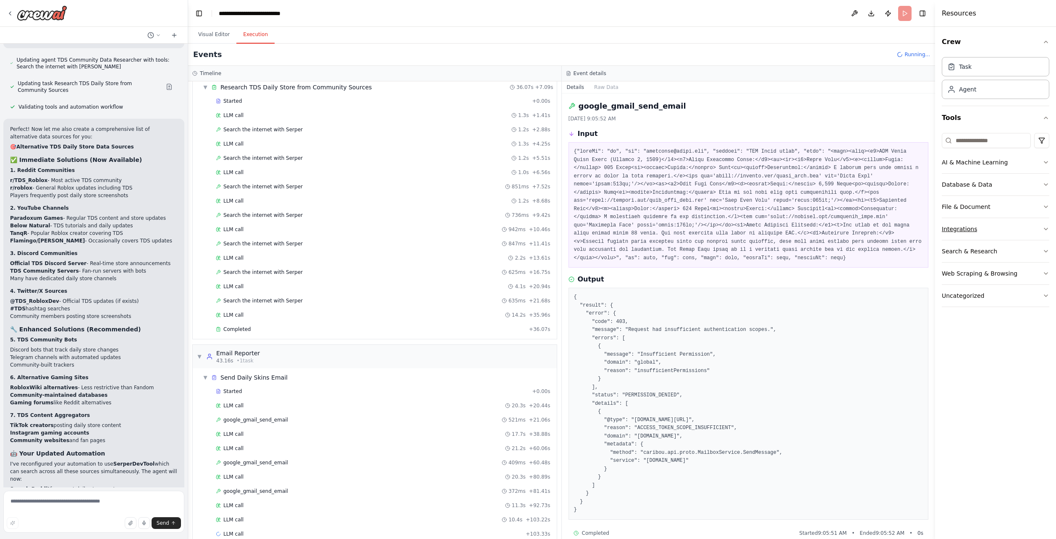
click at [1012, 224] on button "Integrations" at bounding box center [994, 229] width 107 height 22
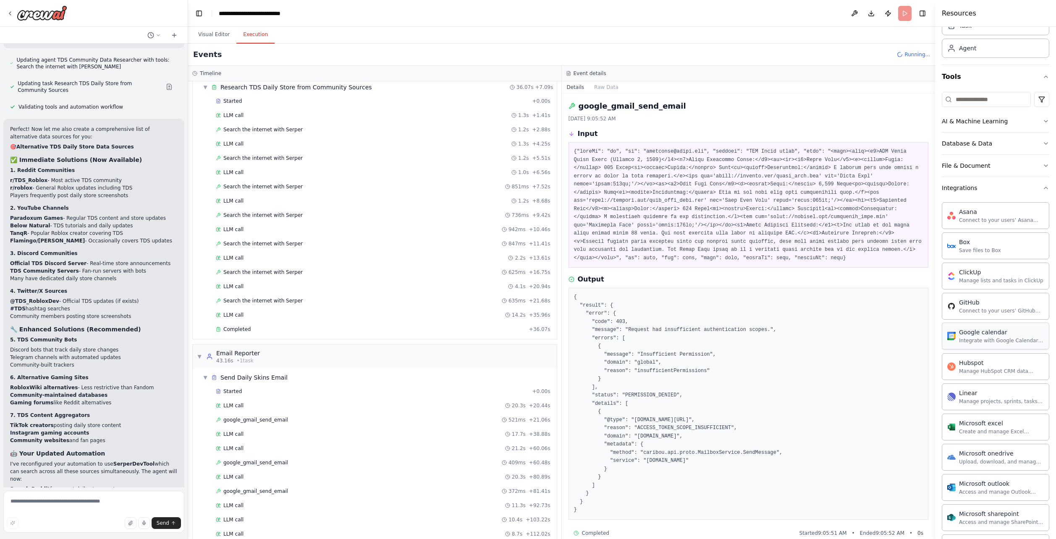
scroll to position [42, 0]
click at [89, 505] on textarea at bounding box center [93, 512] width 181 height 42
drag, startPoint x: 215, startPoint y: 34, endPoint x: 224, endPoint y: 41, distance: 11.1
click at [215, 34] on button "Visual Editor" at bounding box center [213, 35] width 45 height 18
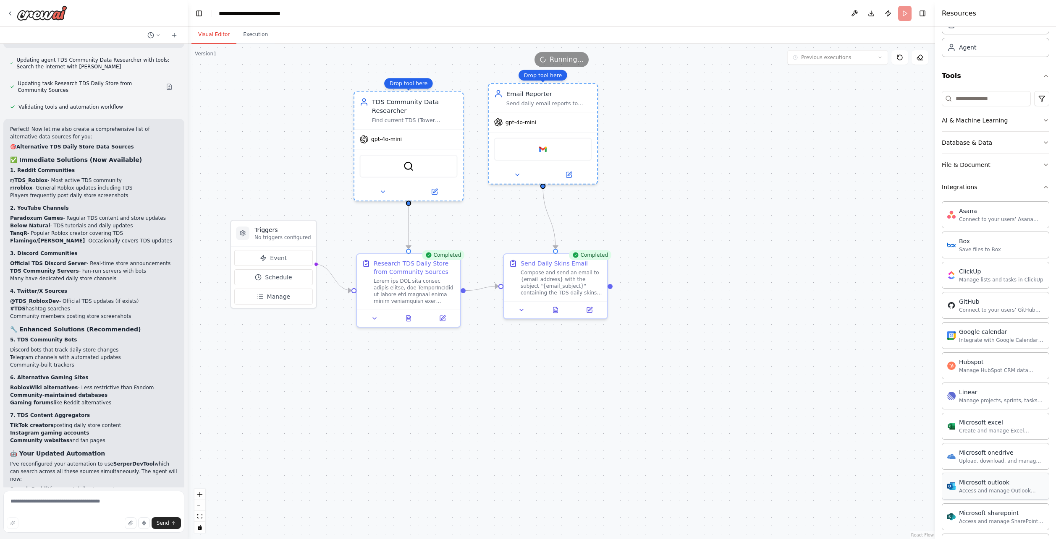
scroll to position [2903, 0]
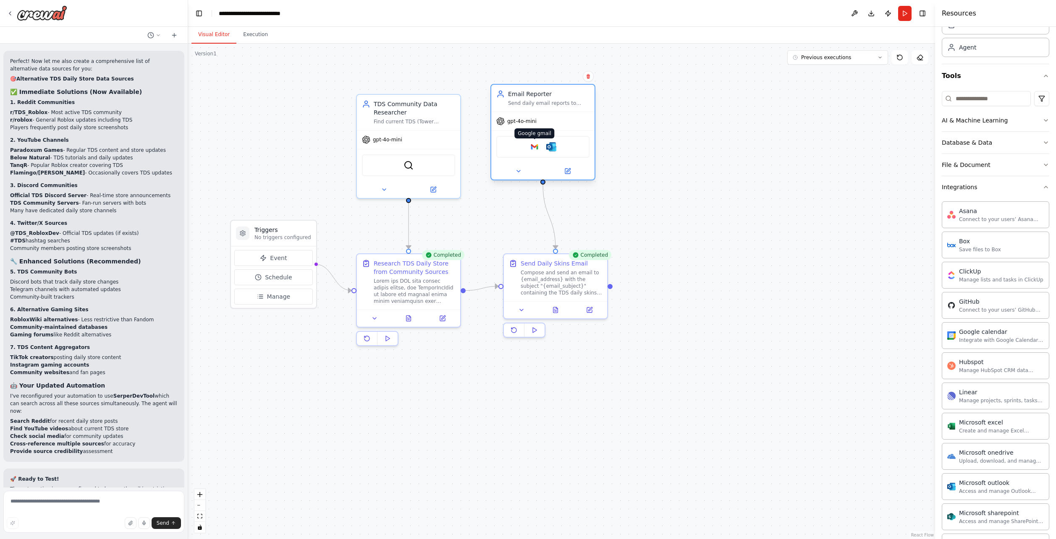
click at [538, 147] on img at bounding box center [534, 147] width 10 height 10
click at [535, 147] on img at bounding box center [534, 147] width 10 height 10
click at [532, 148] on img at bounding box center [534, 147] width 10 height 10
click at [569, 177] on div at bounding box center [542, 171] width 103 height 17
click at [573, 175] on button at bounding box center [567, 171] width 47 height 10
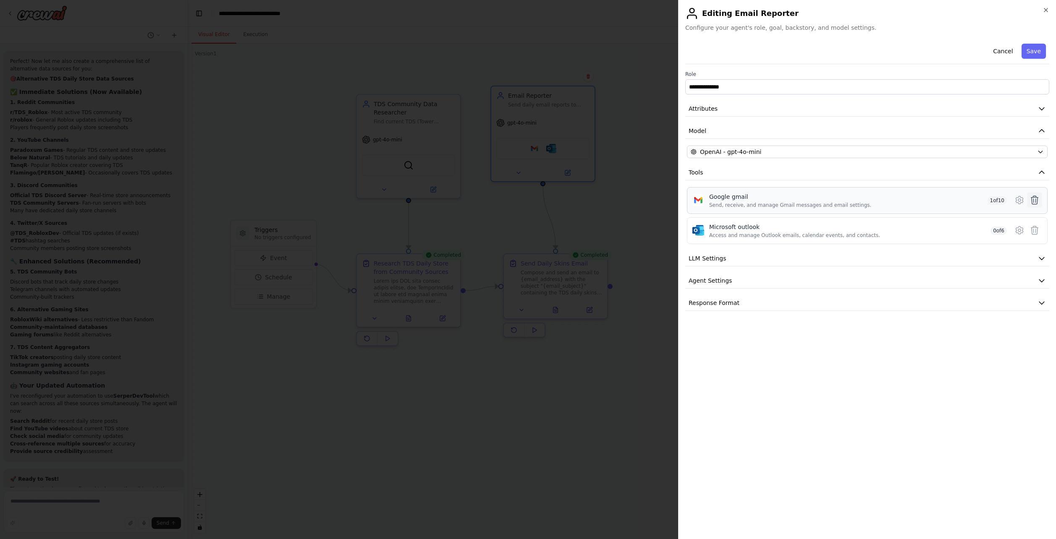
click at [1036, 201] on icon at bounding box center [1034, 200] width 7 height 8
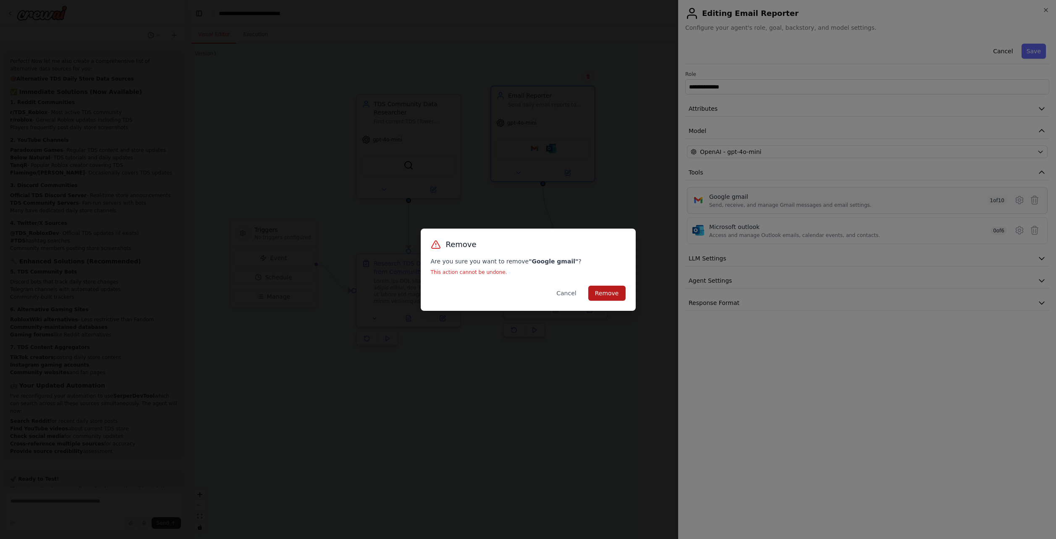
click at [616, 290] on button "Remove" at bounding box center [606, 293] width 37 height 15
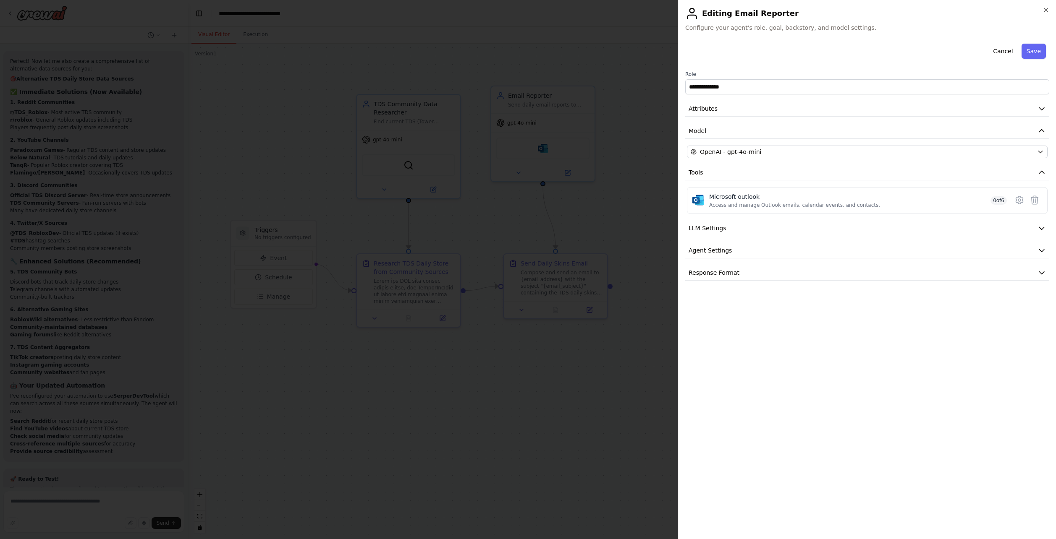
click at [1032, 56] on button "Save" at bounding box center [1033, 51] width 24 height 15
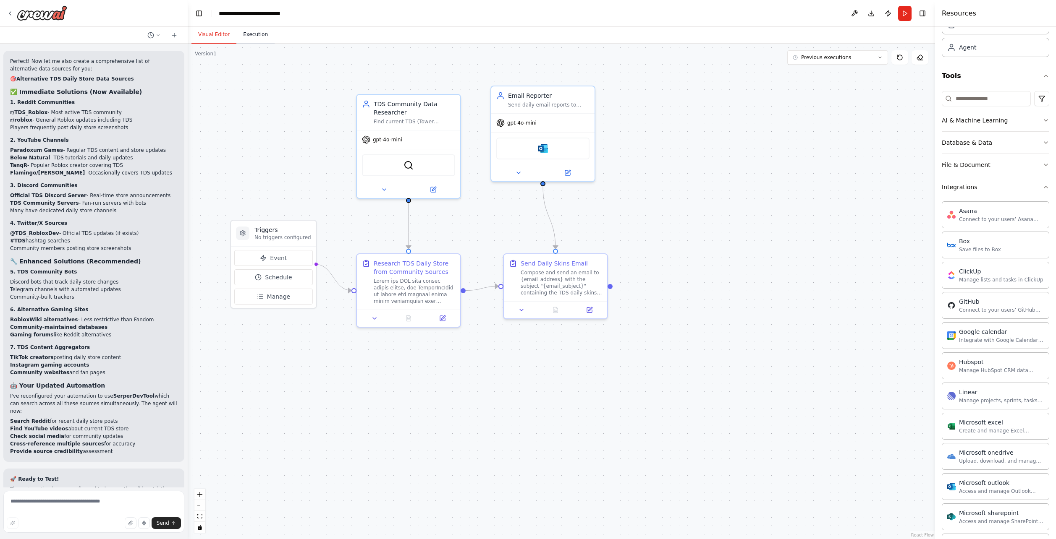
click at [260, 41] on button "Execution" at bounding box center [255, 35] width 38 height 18
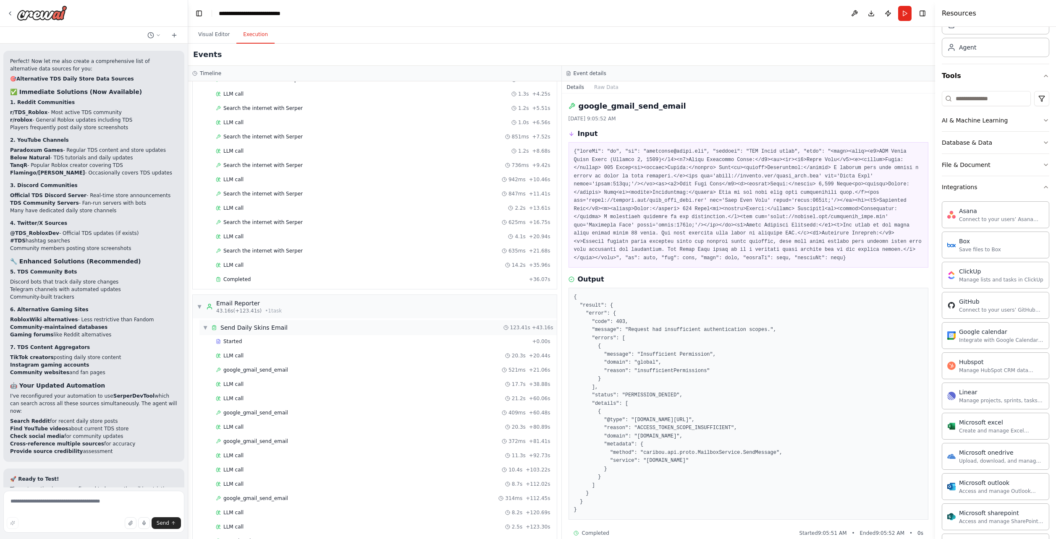
scroll to position [103, 0]
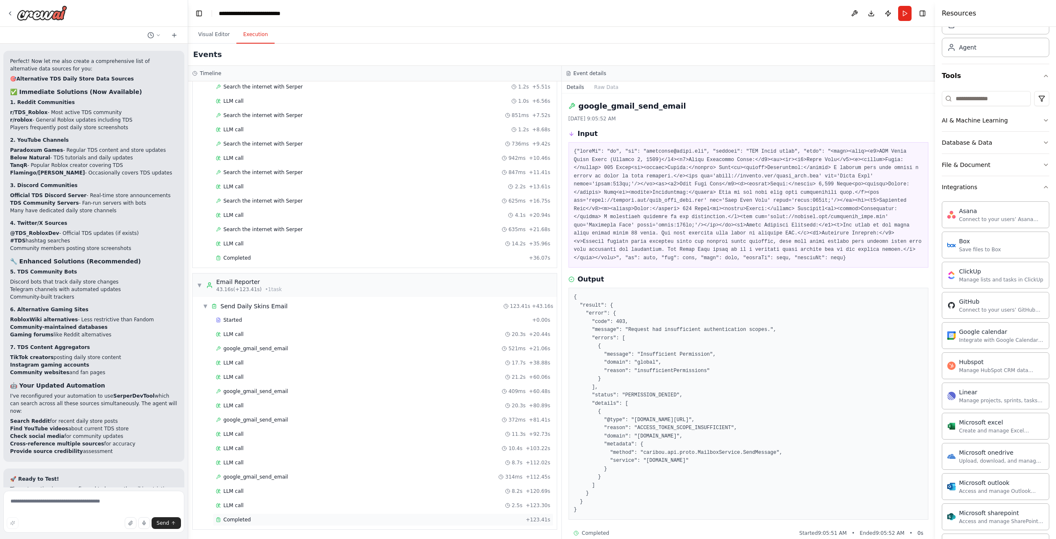
click at [250, 516] on div "Completed + 123.41s" at bounding box center [383, 520] width 340 height 13
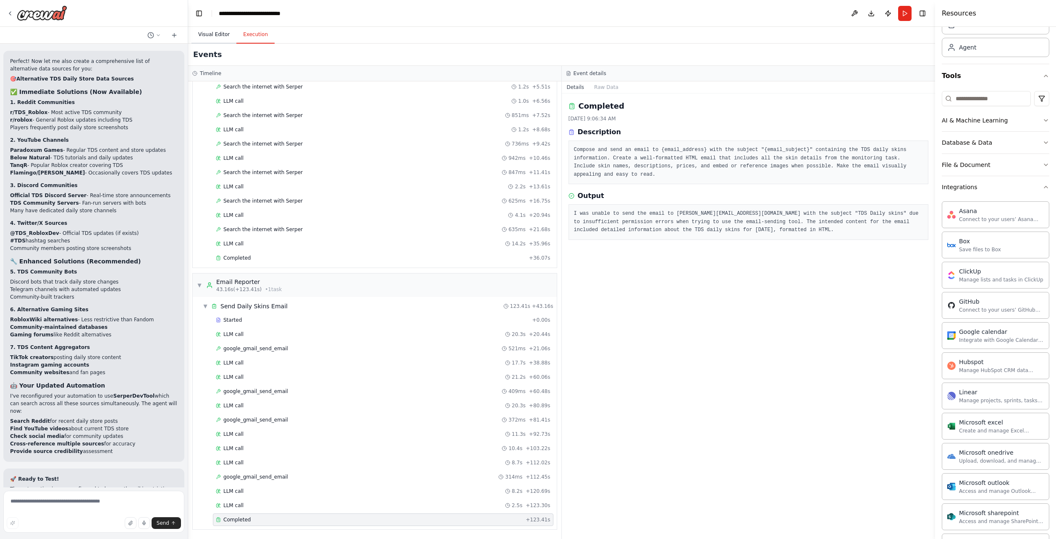
click at [209, 36] on button "Visual Editor" at bounding box center [213, 35] width 45 height 18
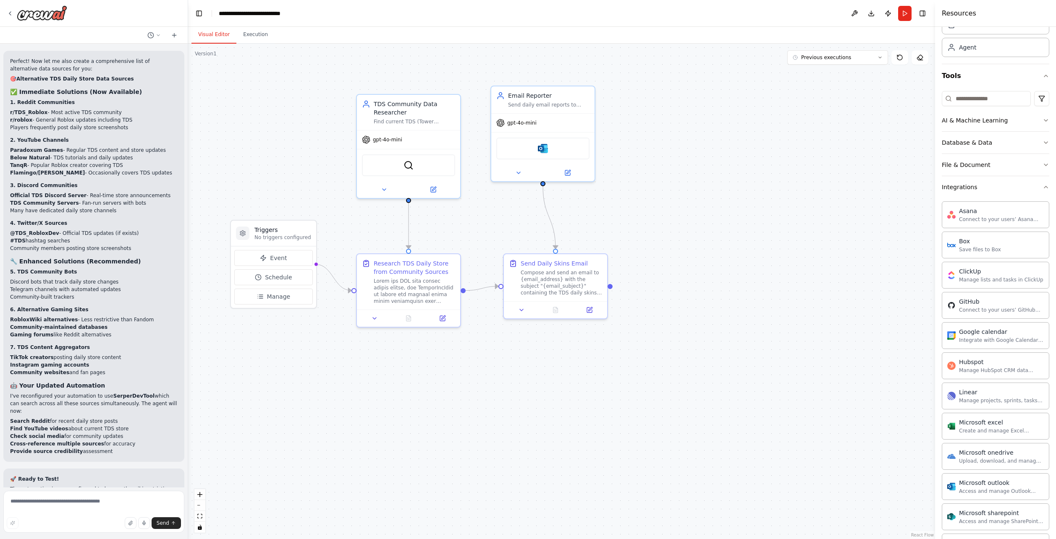
click at [908, 15] on button "Run" at bounding box center [904, 13] width 13 height 15
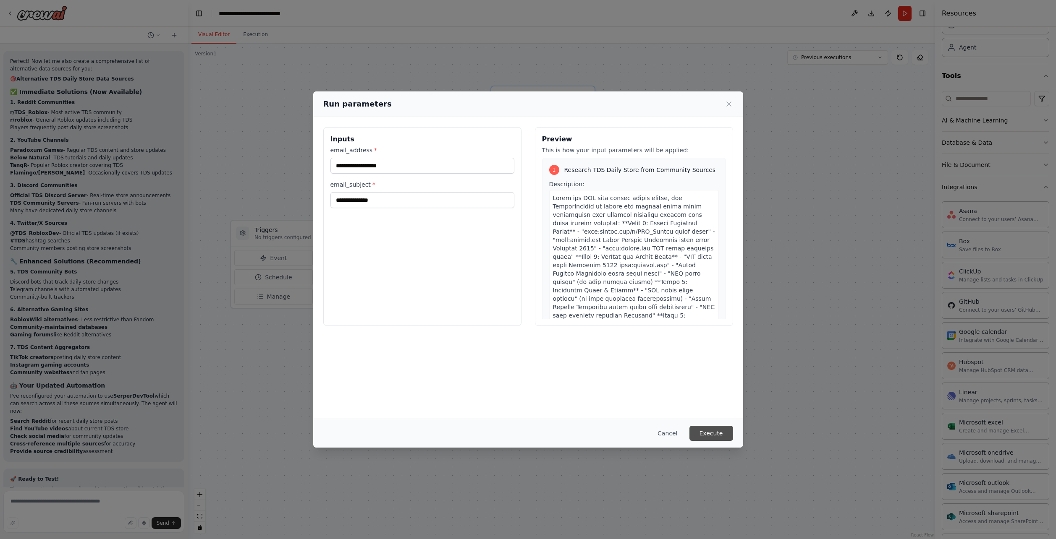
click at [709, 434] on button "Execute" at bounding box center [711, 433] width 44 height 15
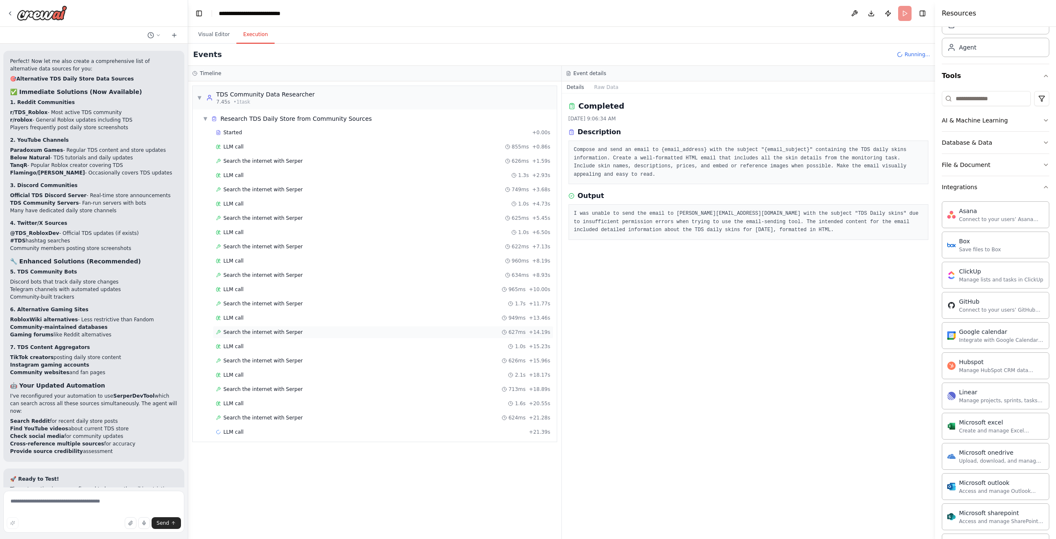
click at [331, 333] on div "Search the internet with [PERSON_NAME] 627ms + 14.19s" at bounding box center [383, 332] width 335 height 7
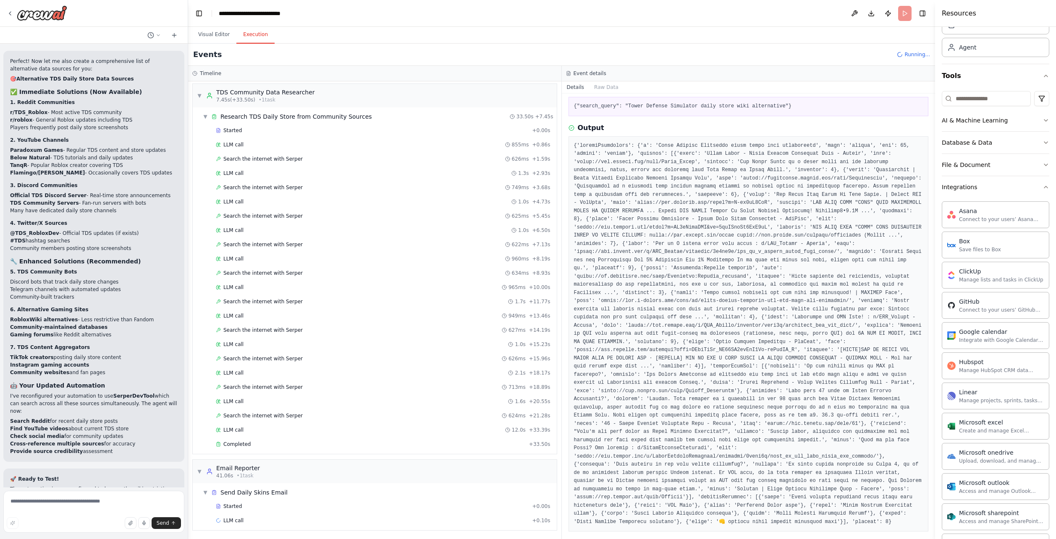
scroll to position [3, 0]
click at [319, 445] on div "Completed" at bounding box center [371, 443] width 310 height 7
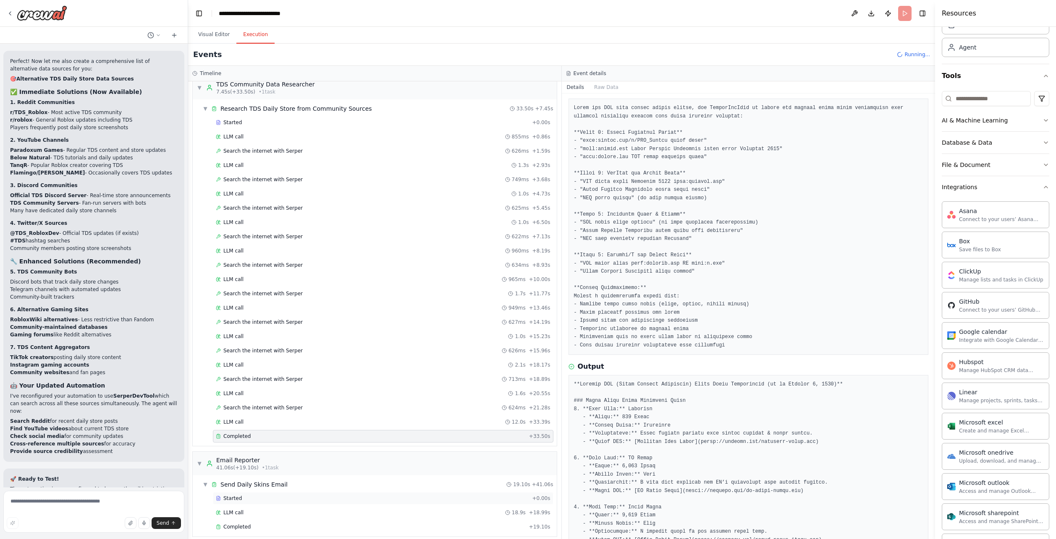
scroll to position [17, 0]
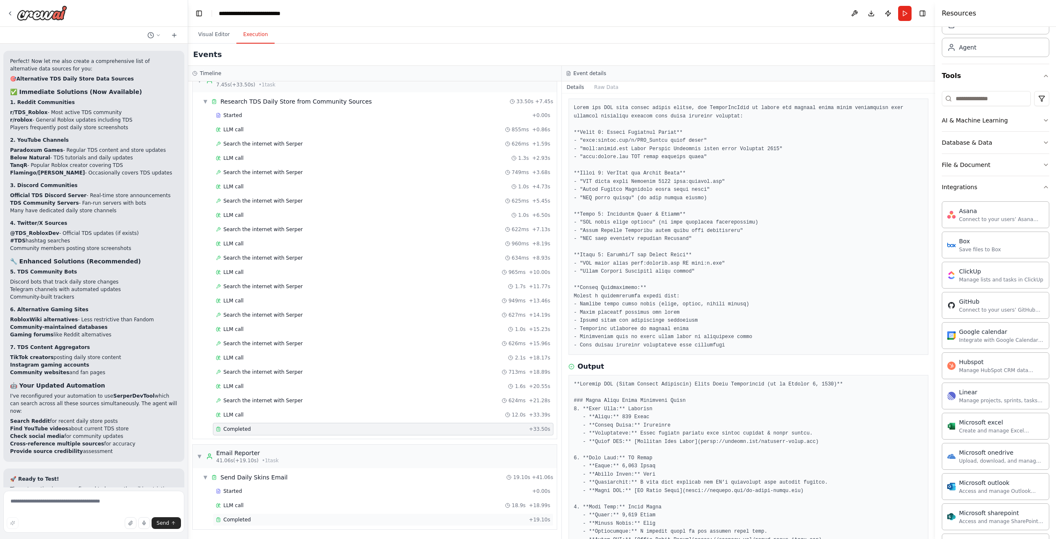
click at [244, 520] on span "Completed" at bounding box center [236, 520] width 27 height 7
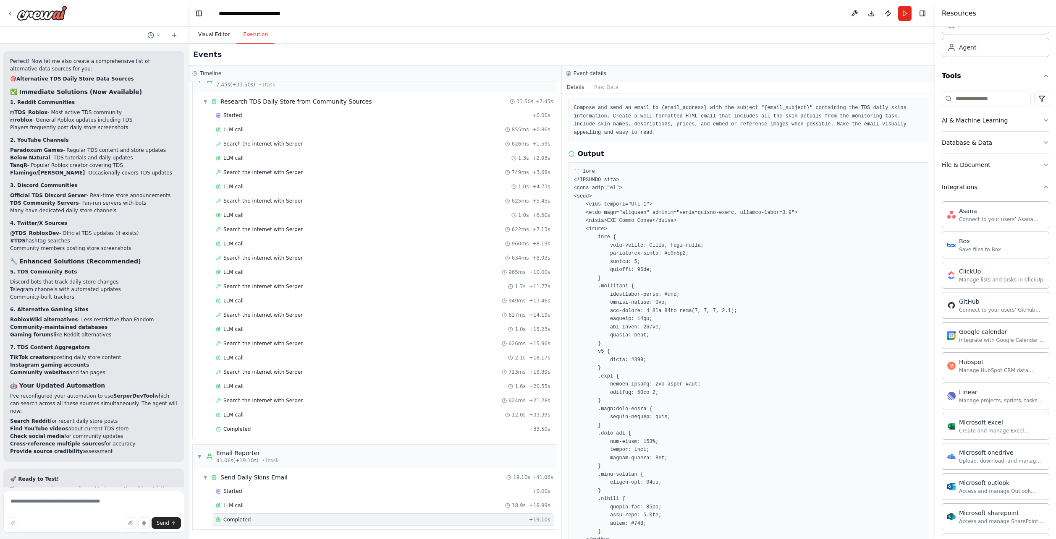
click at [224, 38] on button "Visual Editor" at bounding box center [213, 35] width 45 height 18
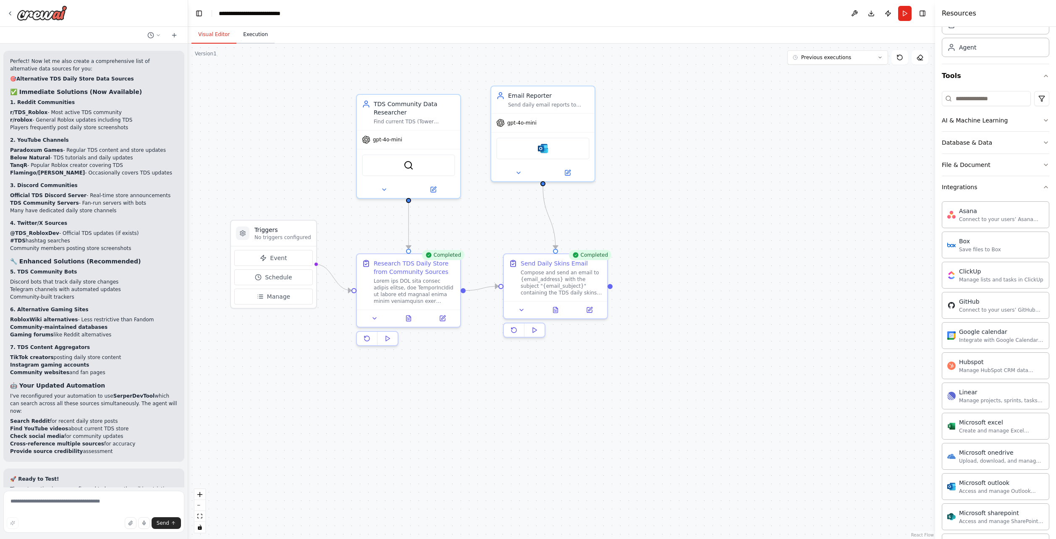
click at [254, 41] on button "Execution" at bounding box center [255, 35] width 38 height 18
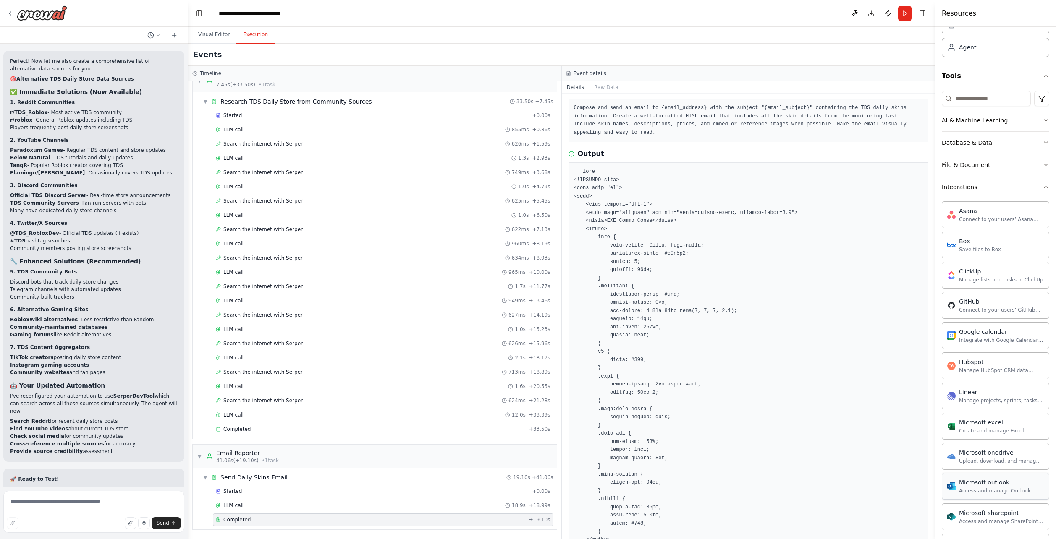
click at [986, 494] on div "Microsoft outlook Access and manage Outlook emails, calendar events, and contac…" at bounding box center [994, 486] width 107 height 27
click at [993, 486] on div "Microsoft outlook" at bounding box center [1001, 483] width 85 height 8
click at [216, 40] on button "Visual Editor" at bounding box center [213, 35] width 45 height 18
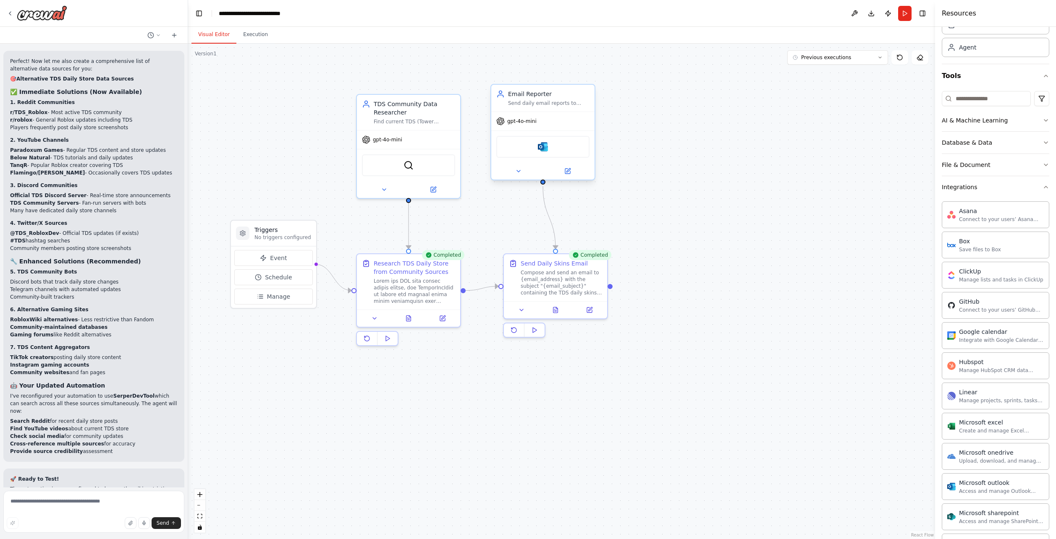
click at [547, 157] on div "Microsoft outlook" at bounding box center [542, 147] width 93 height 22
click at [547, 148] on img at bounding box center [543, 147] width 10 height 10
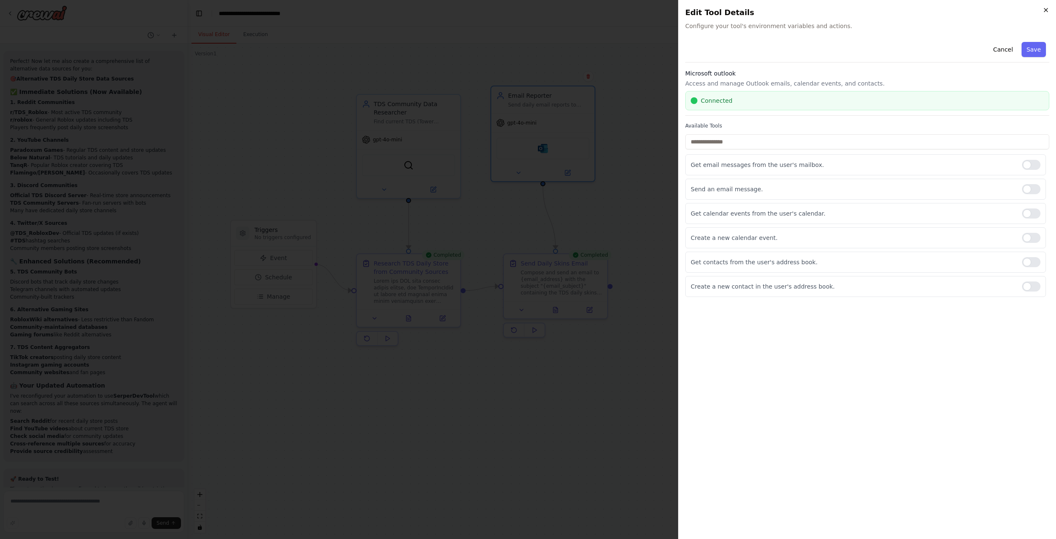
click at [1042, 11] on icon "button" at bounding box center [1045, 10] width 7 height 7
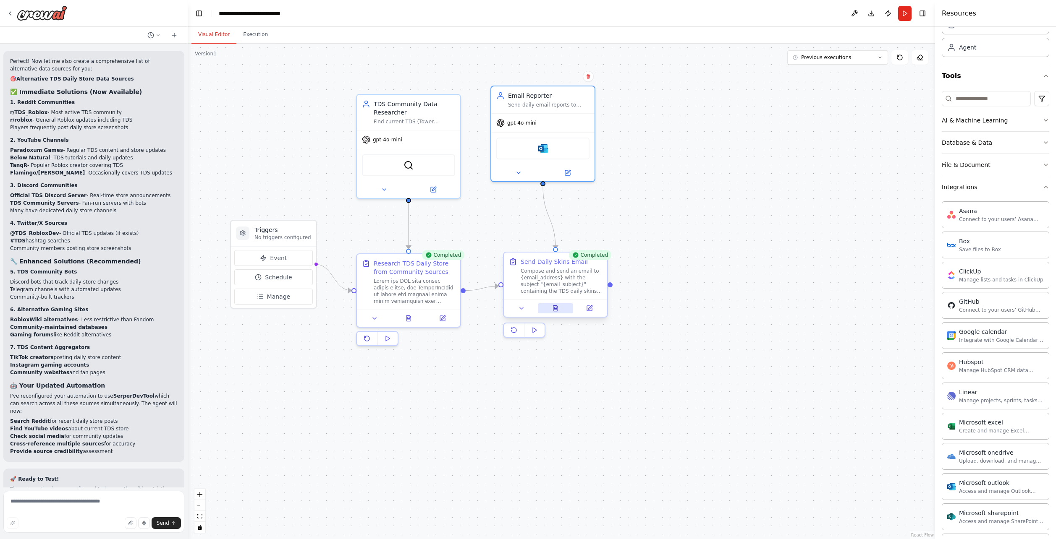
click at [560, 310] on button at bounding box center [556, 308] width 36 height 10
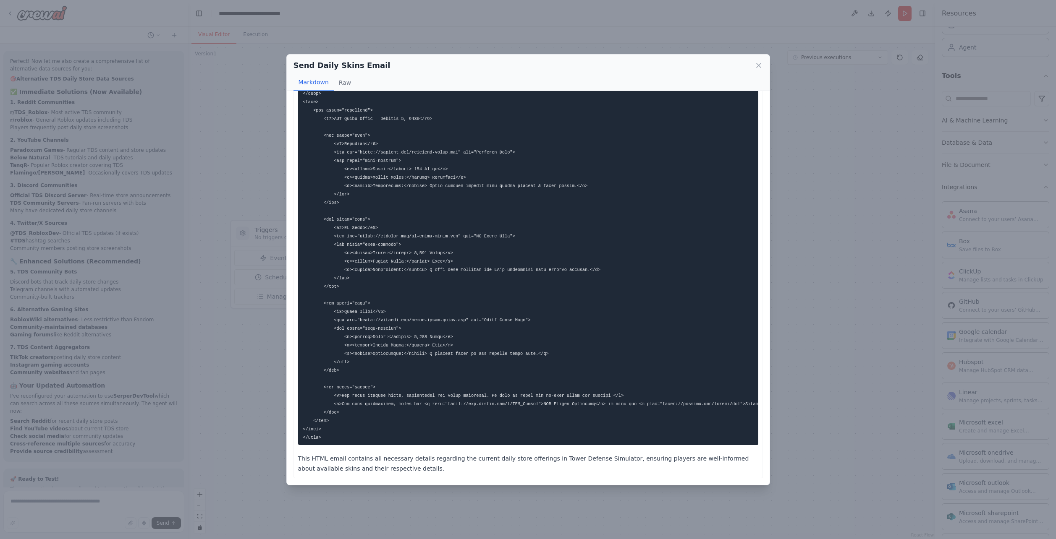
scroll to position [405, 0]
